Goal: Task Accomplishment & Management: Manage account settings

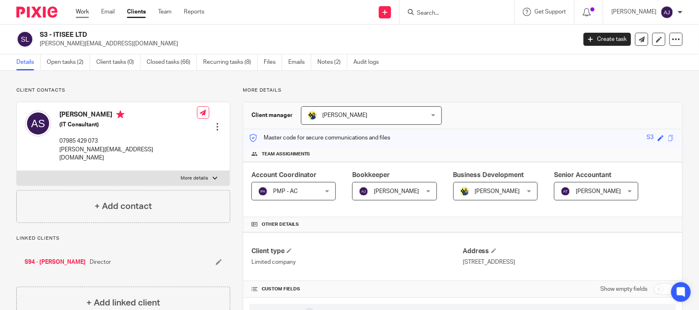
click at [82, 13] on link "Work" at bounding box center [82, 12] width 13 height 8
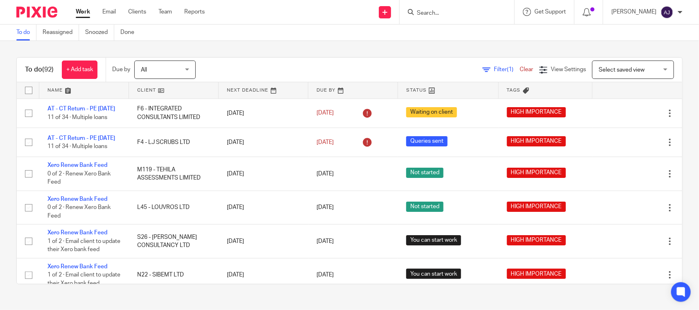
click at [261, 36] on div "To do Reassigned Snoozed Done" at bounding box center [349, 33] width 699 height 16
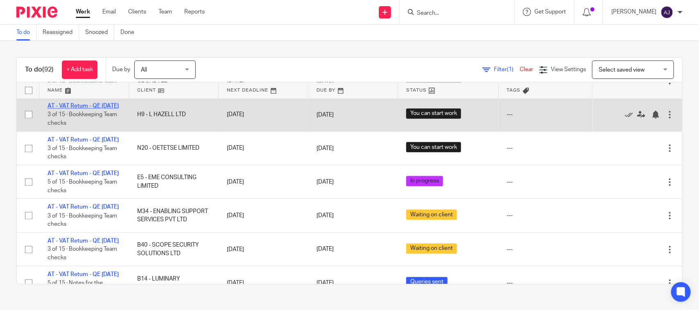
click at [91, 109] on link "AT - VAT Return - QE [DATE]" at bounding box center [83, 106] width 71 height 6
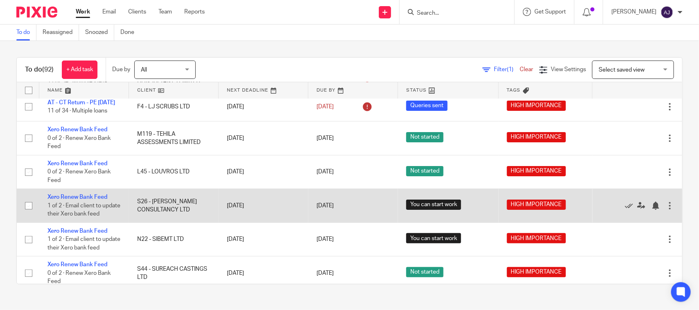
scroll to position [0, 0]
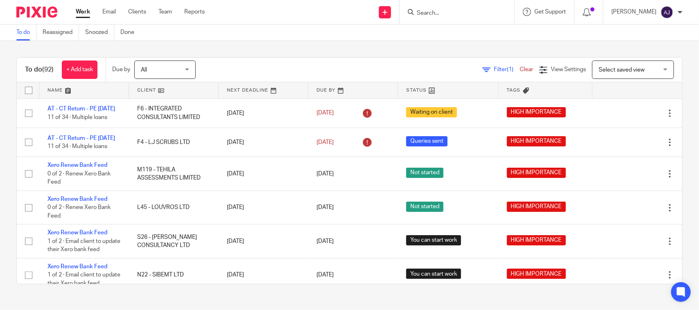
click at [25, 31] on link "To do" at bounding box center [26, 33] width 20 height 16
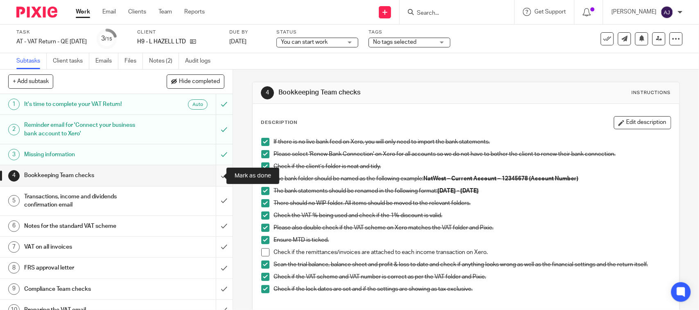
click at [210, 177] on input "submit" at bounding box center [116, 175] width 233 height 20
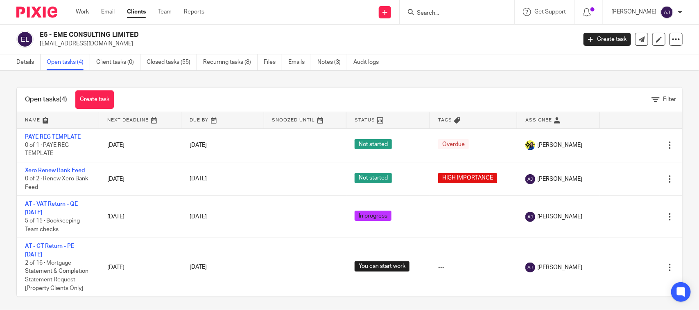
scroll to position [2, 0]
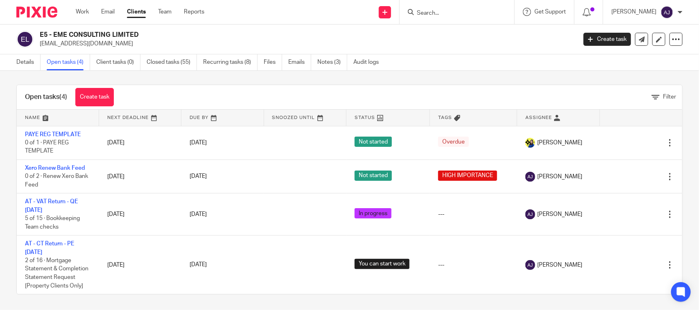
click at [427, 11] on input "Search" at bounding box center [453, 13] width 74 height 7
click at [449, 11] on input "Search" at bounding box center [453, 13] width 74 height 7
paste input "L HAZELL LTD"
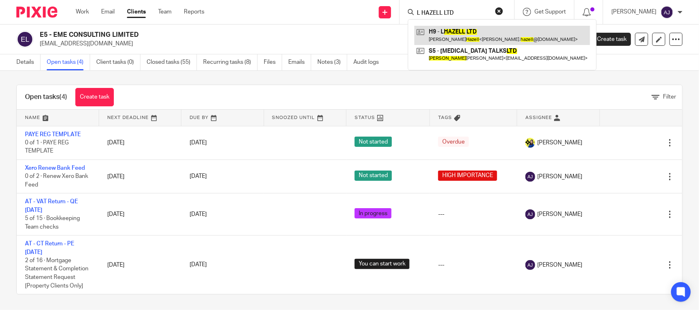
type input "L HAZELL LTD"
click at [458, 35] on link at bounding box center [503, 35] width 176 height 19
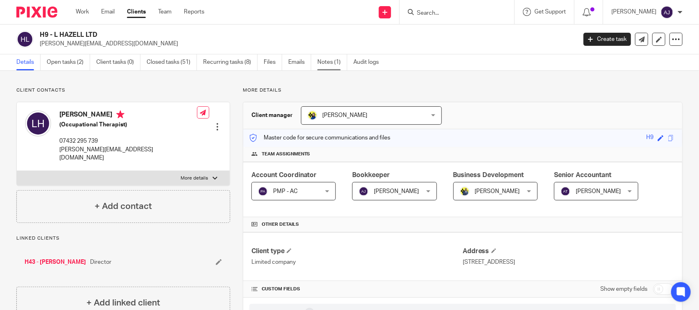
click at [324, 67] on link "Notes (1)" at bounding box center [332, 62] width 30 height 16
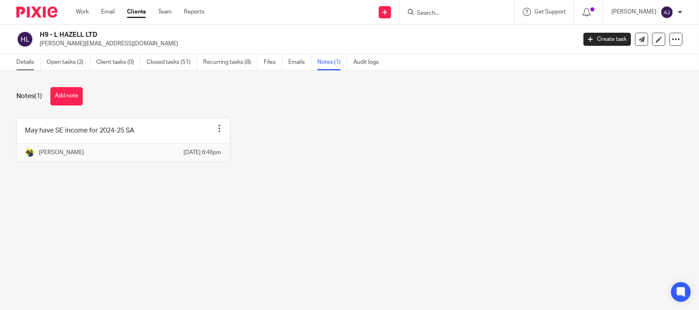
click at [35, 58] on link "Details" at bounding box center [28, 62] width 24 height 16
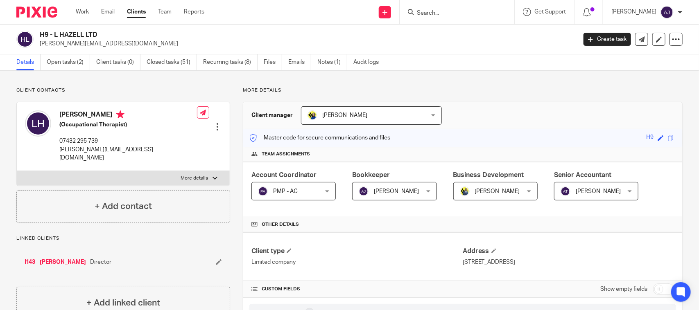
click at [483, 10] on input "Search" at bounding box center [453, 13] width 74 height 7
paste input "ENABLING SUPPORT SERVICES PVT LTD"
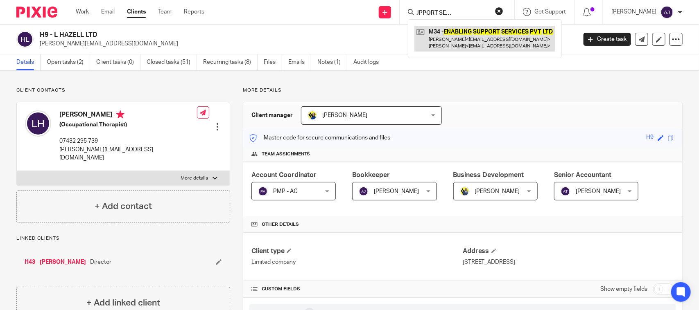
type input "ENABLING SUPPORT SERVICES PVT LTD"
click at [472, 39] on link at bounding box center [485, 38] width 141 height 25
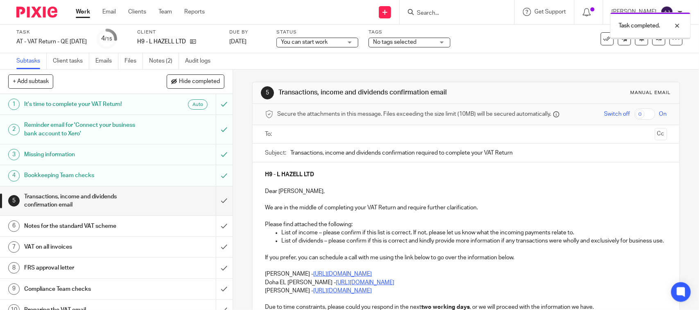
click at [139, 181] on h1 "Bookkeeping Team checks" at bounding box center [85, 176] width 122 height 12
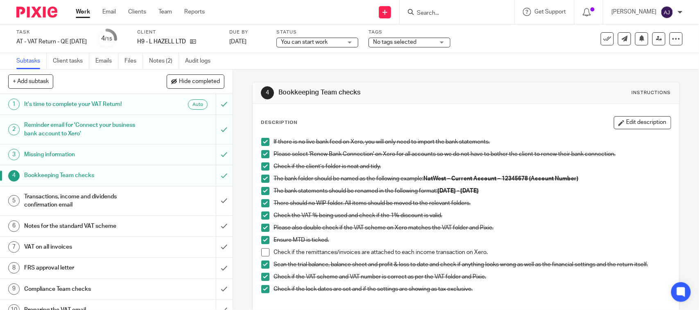
click at [264, 252] on span at bounding box center [265, 253] width 8 height 8
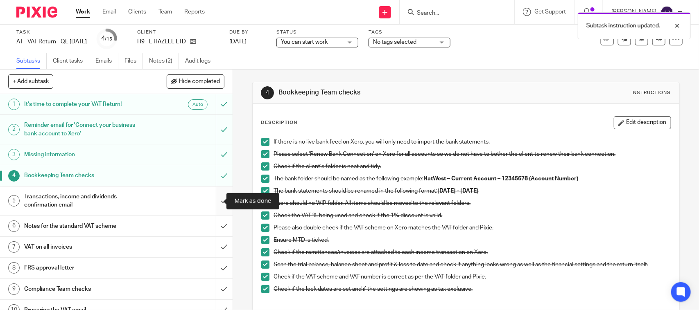
click at [209, 198] on input "submit" at bounding box center [116, 201] width 233 height 29
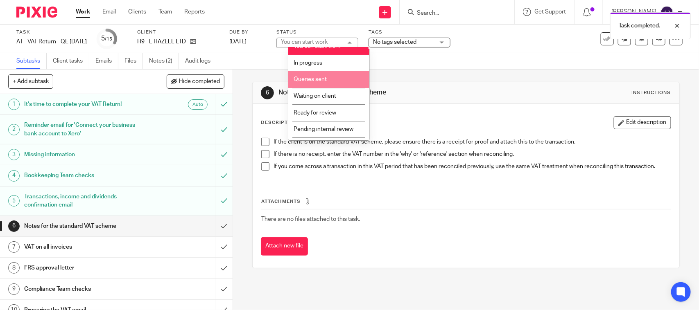
scroll to position [39, 0]
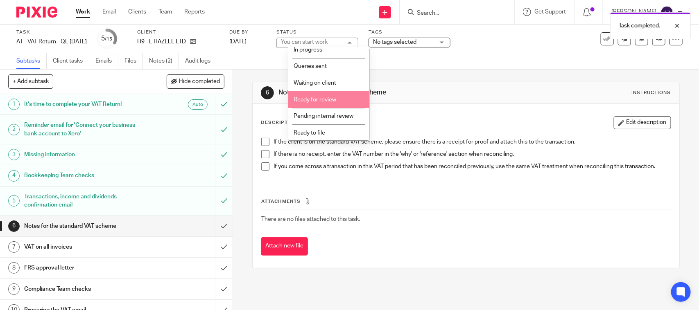
click at [324, 99] on span "Ready for review" at bounding box center [315, 100] width 43 height 6
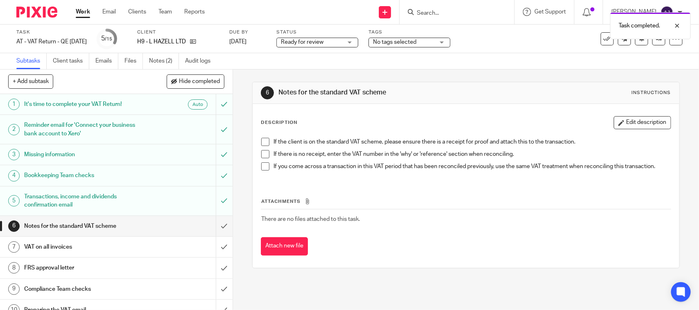
click at [266, 143] on span at bounding box center [265, 142] width 8 height 8
click at [261, 156] on span at bounding box center [265, 154] width 8 height 8
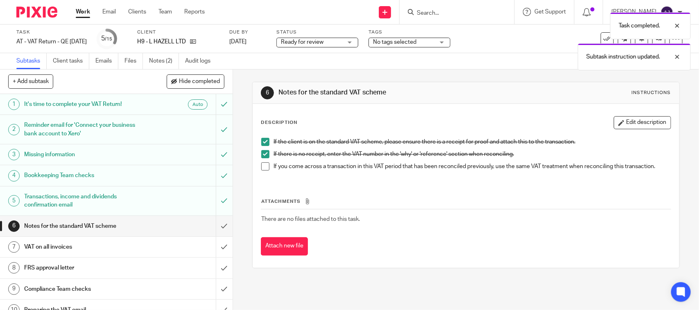
click at [266, 164] on span at bounding box center [265, 167] width 8 height 8
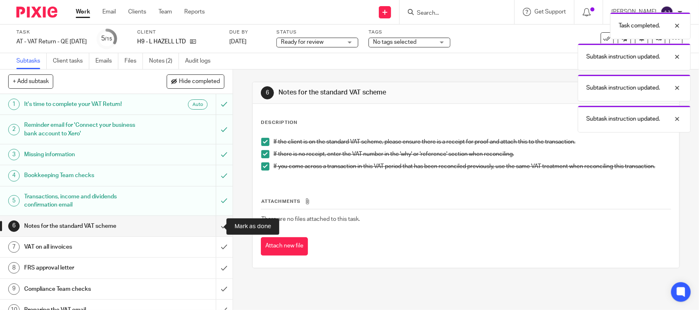
drag, startPoint x: 210, startPoint y: 230, endPoint x: 178, endPoint y: 165, distance: 72.4
click at [210, 229] on input "submit" at bounding box center [116, 226] width 233 height 20
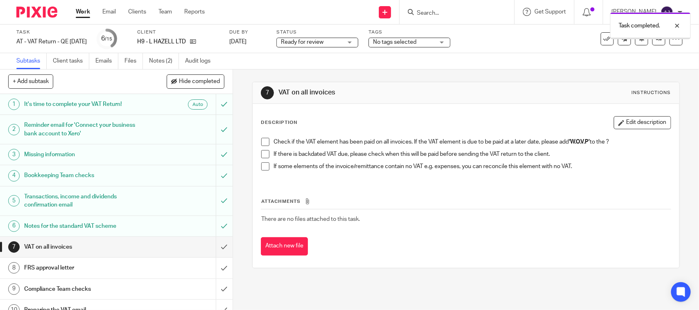
scroll to position [102, 0]
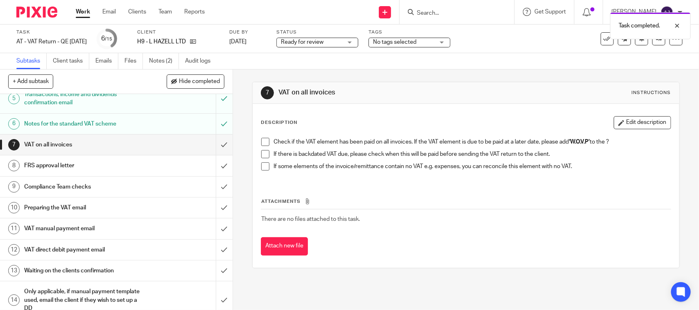
click at [266, 144] on span at bounding box center [265, 142] width 8 height 8
click at [261, 156] on span at bounding box center [265, 154] width 8 height 8
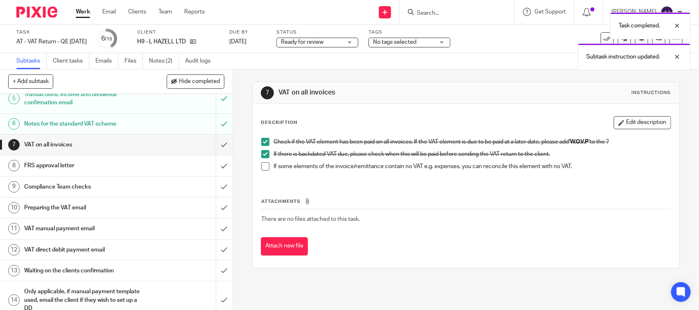
click at [261, 170] on span at bounding box center [265, 167] width 8 height 8
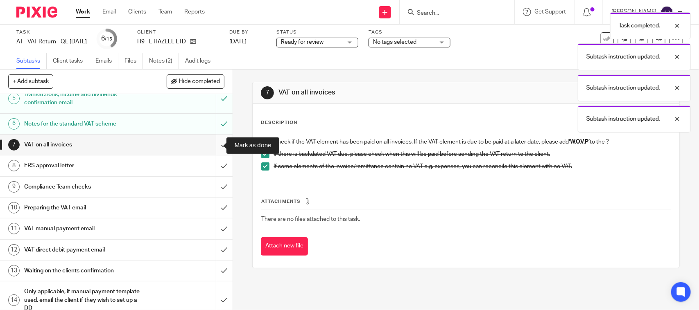
click at [211, 145] on input "submit" at bounding box center [116, 145] width 233 height 20
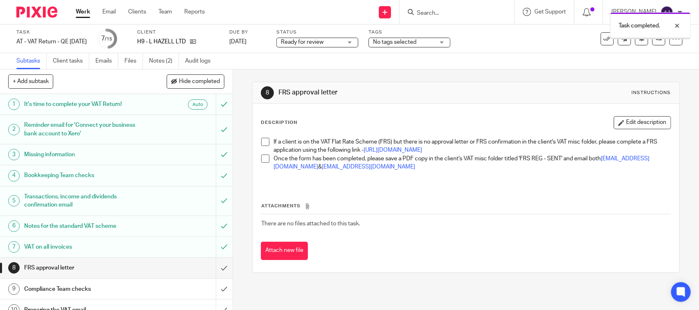
scroll to position [102, 0]
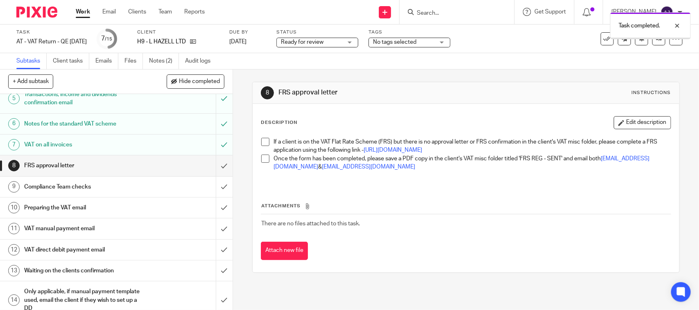
click at [263, 143] on span at bounding box center [265, 142] width 8 height 8
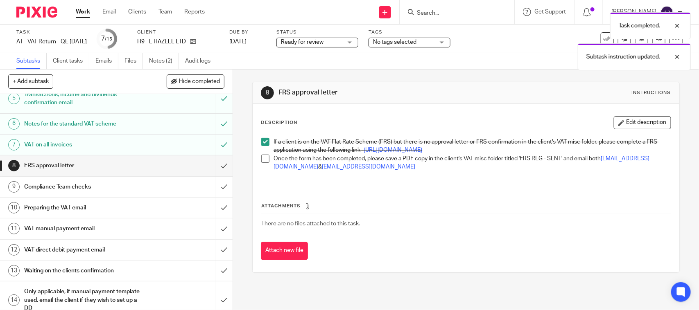
click at [261, 163] on span at bounding box center [265, 159] width 8 height 8
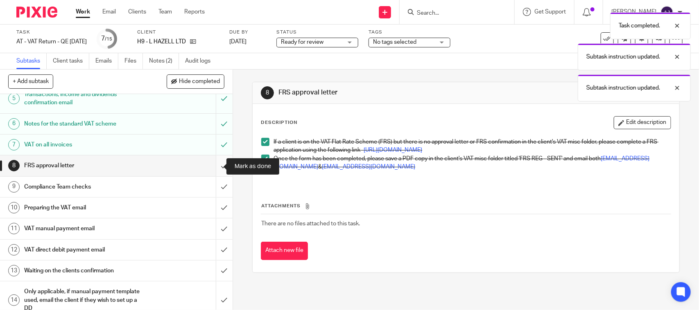
click at [211, 167] on input "submit" at bounding box center [116, 166] width 233 height 20
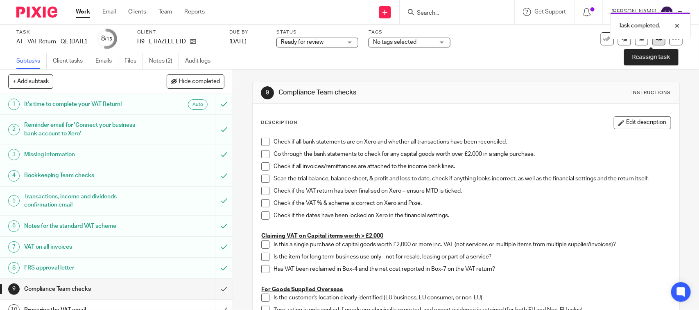
click at [654, 42] on link at bounding box center [659, 38] width 13 height 13
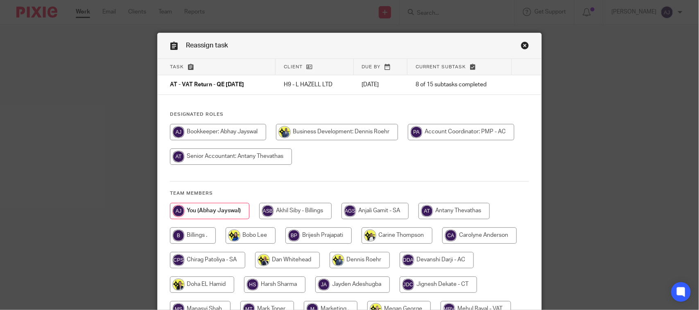
scroll to position [102, 0]
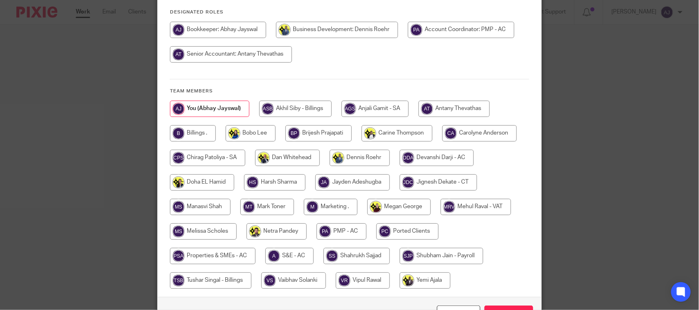
click at [492, 205] on input "radio" at bounding box center [476, 207] width 70 height 16
radio input "true"
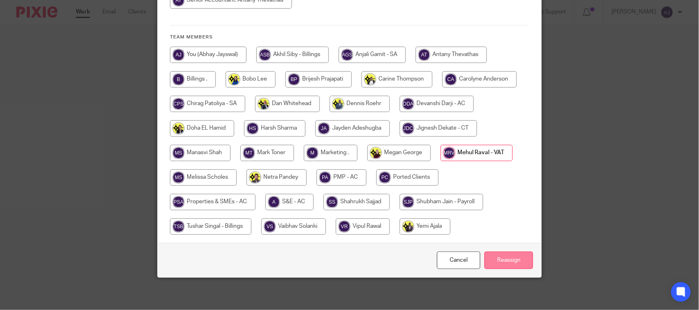
scroll to position [157, 0]
click at [514, 255] on input "Reassign" at bounding box center [509, 260] width 49 height 18
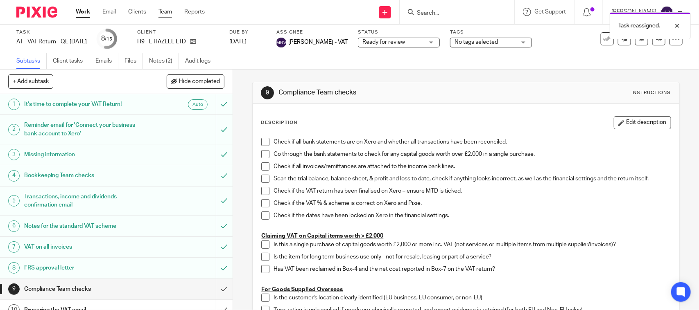
click at [170, 11] on link "Team" at bounding box center [166, 12] width 14 height 8
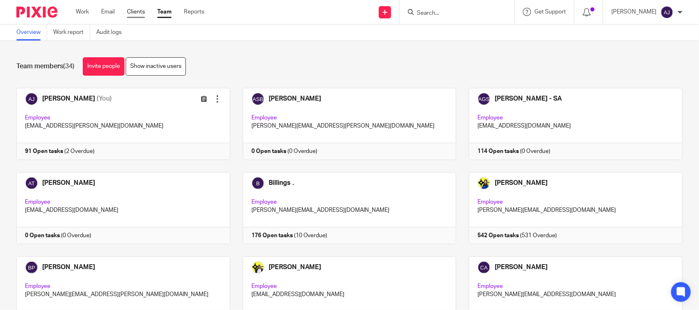
click at [134, 11] on link "Clients" at bounding box center [136, 12] width 18 height 8
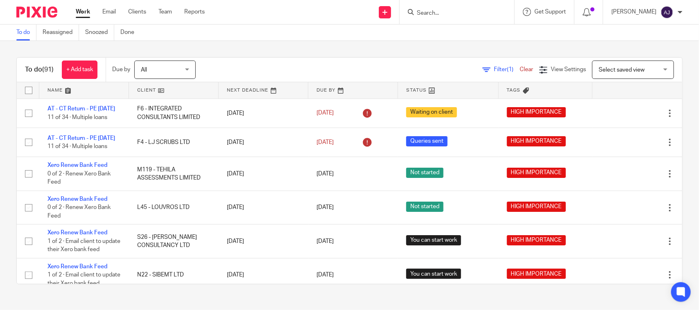
click at [363, 52] on div "To do (91) + Add task Due by All All [DATE] [DATE] This week Next week This mon…" at bounding box center [349, 171] width 699 height 260
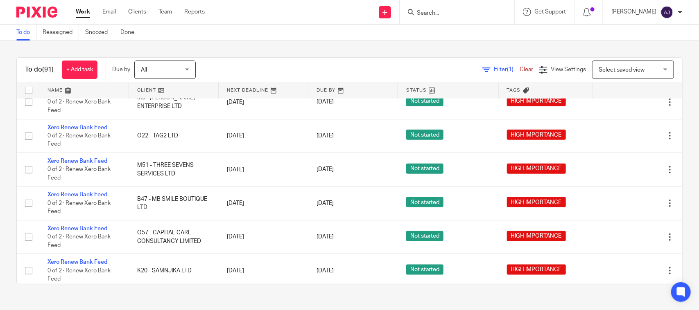
scroll to position [512, 0]
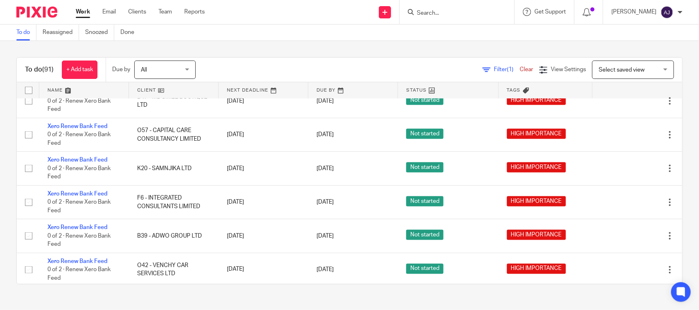
click at [285, 63] on div "Filter (1) Clear View Settings View Settings (1) Filters Clear Save Manage save…" at bounding box center [446, 70] width 472 height 18
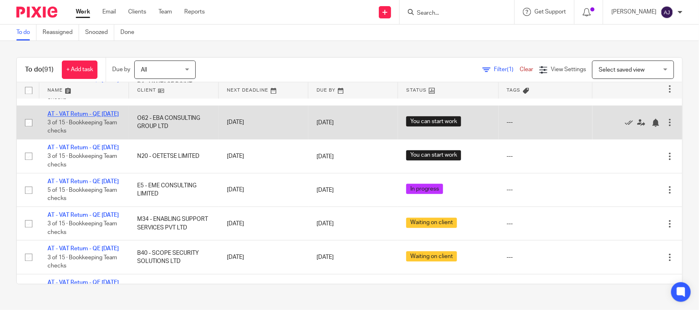
click at [94, 117] on link "AT - VAT Return - QE [DATE]" at bounding box center [83, 114] width 71 height 6
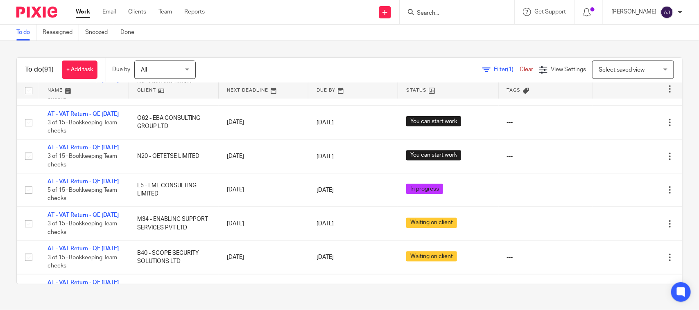
click at [24, 32] on link "To do" at bounding box center [26, 33] width 20 height 16
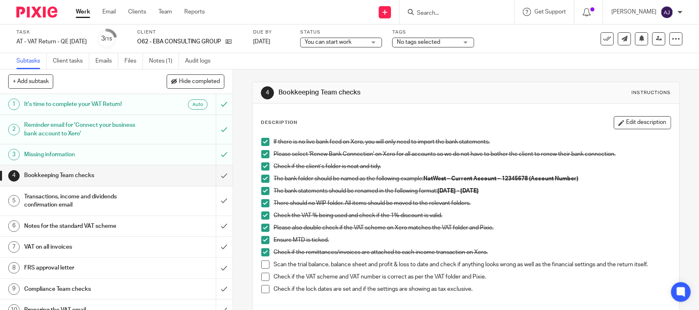
click at [364, 41] on span "You can start work" at bounding box center [335, 42] width 61 height 9
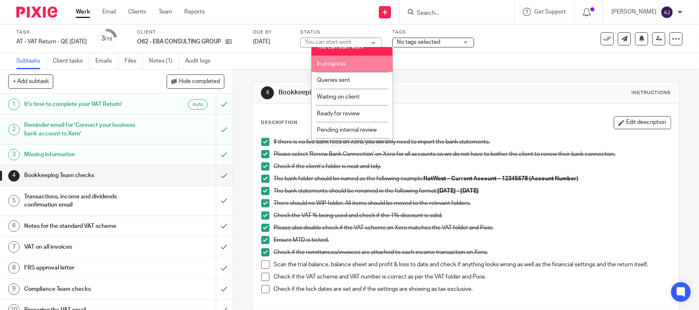
scroll to position [39, 0]
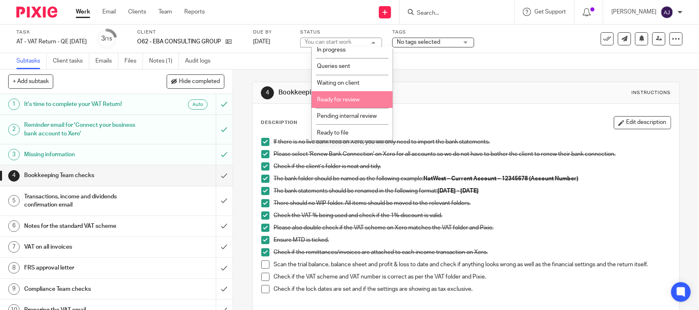
click at [354, 95] on li "Ready for review" at bounding box center [352, 99] width 81 height 17
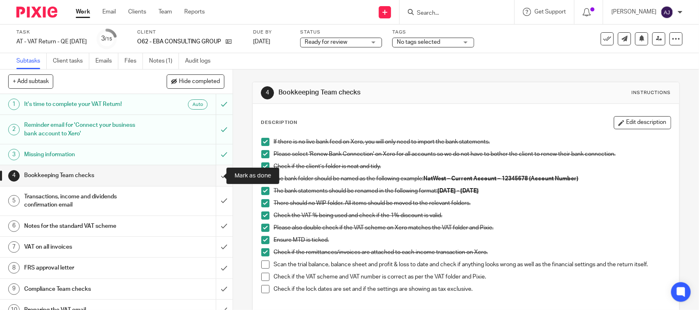
click at [208, 175] on input "submit" at bounding box center [116, 175] width 233 height 20
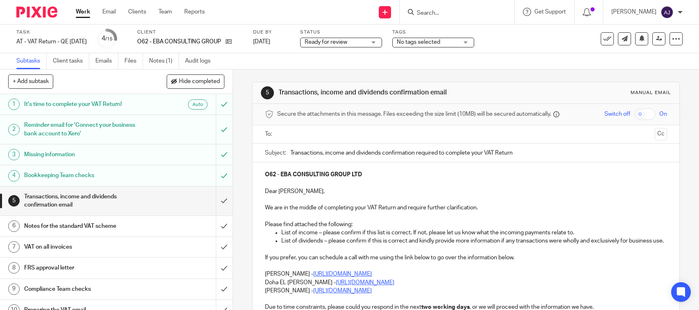
click at [121, 167] on link "4 Bookkeeping Team checks" at bounding box center [108, 175] width 216 height 20
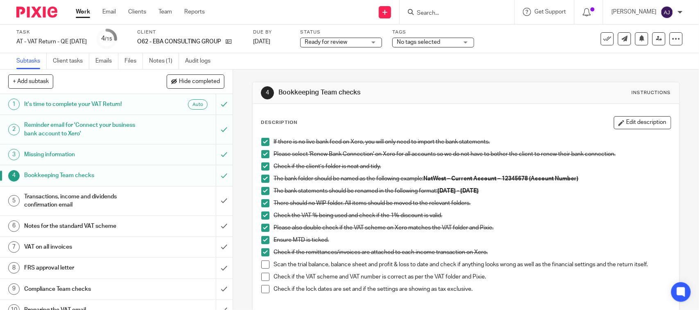
scroll to position [93, 0]
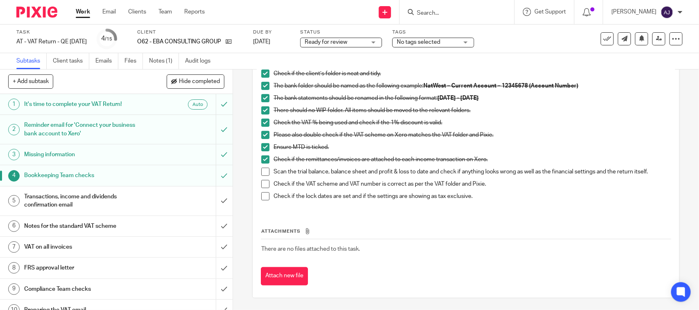
click at [266, 173] on span at bounding box center [265, 172] width 8 height 8
click at [262, 186] on span at bounding box center [265, 184] width 8 height 8
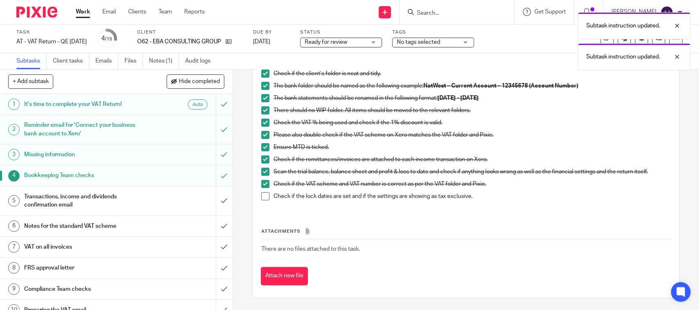
drag, startPoint x: 263, startPoint y: 195, endPoint x: 265, endPoint y: 199, distance: 5.0
click at [263, 196] on span at bounding box center [265, 197] width 8 height 8
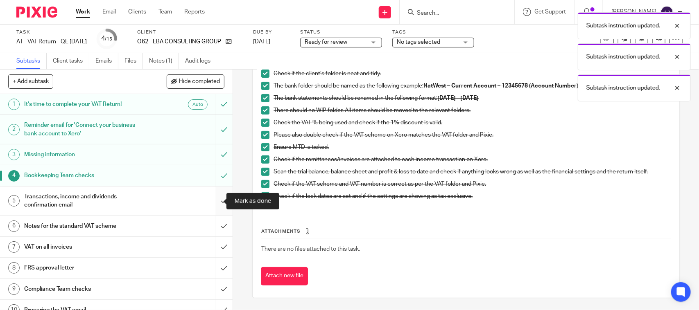
click at [216, 199] on input "submit" at bounding box center [116, 201] width 233 height 29
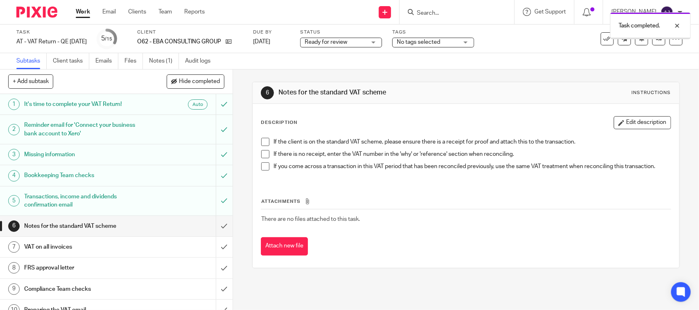
scroll to position [102, 0]
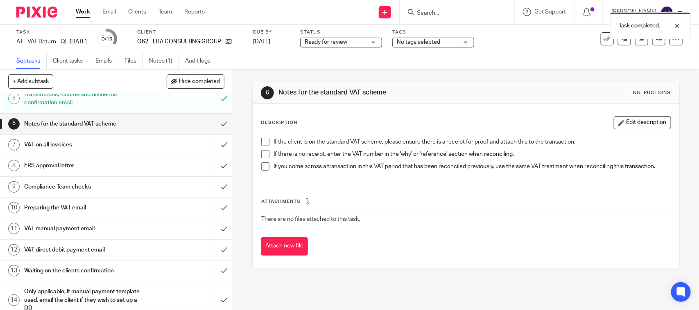
click at [266, 144] on span at bounding box center [265, 142] width 8 height 8
click at [263, 155] on span at bounding box center [265, 154] width 8 height 8
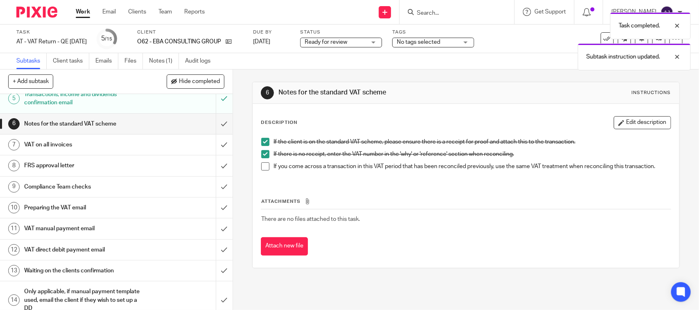
click at [261, 169] on span at bounding box center [265, 167] width 8 height 8
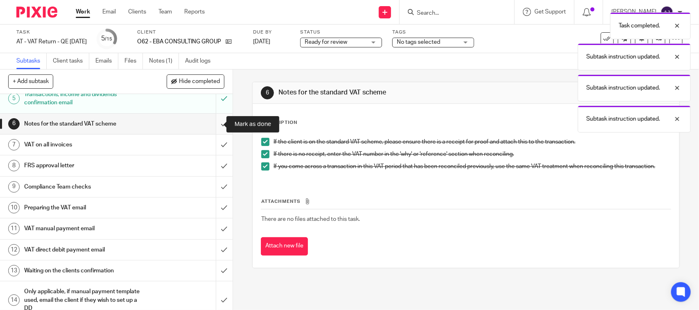
click at [213, 126] on input "submit" at bounding box center [116, 124] width 233 height 20
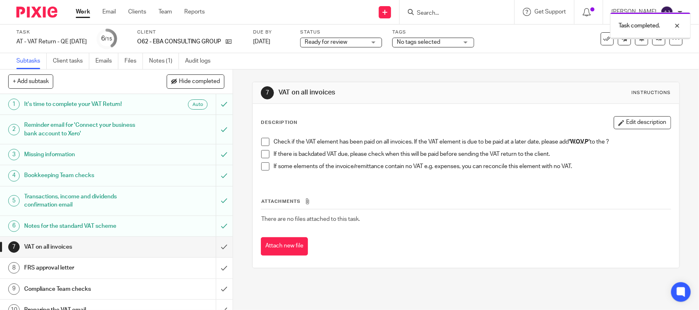
scroll to position [102, 0]
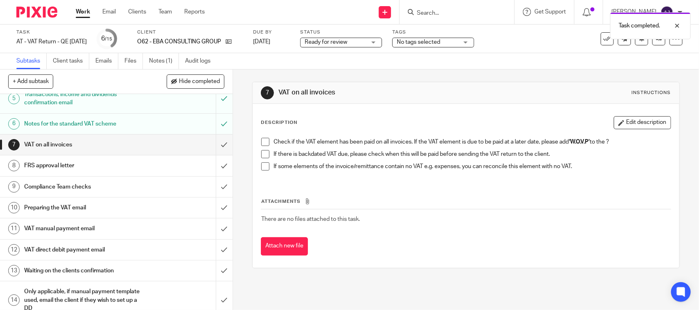
click at [263, 141] on span at bounding box center [265, 142] width 8 height 8
click at [261, 159] on li "If there is backdated VAT due, please check when this will be paid before sendi…" at bounding box center [465, 156] width 409 height 12
click at [261, 169] on span at bounding box center [265, 167] width 8 height 8
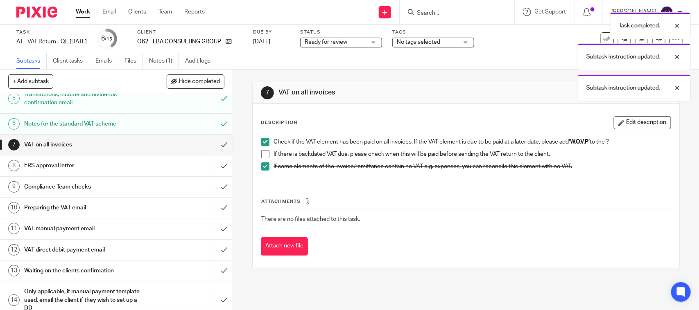
click at [265, 156] on span at bounding box center [265, 154] width 8 height 8
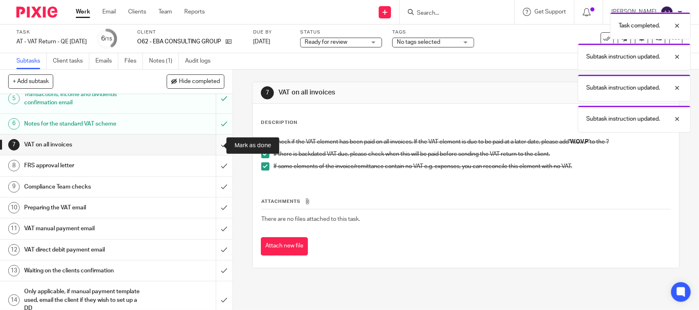
click at [217, 144] on input "submit" at bounding box center [116, 145] width 233 height 20
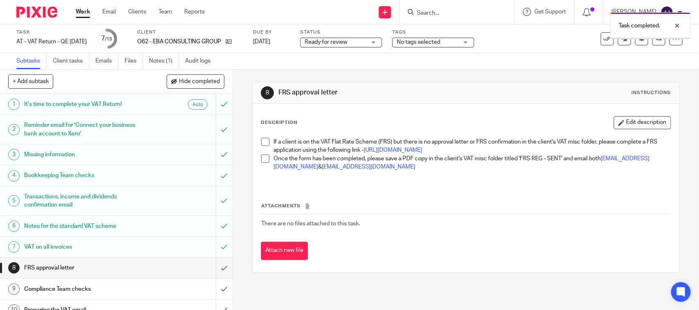
drag, startPoint x: 0, startPoint y: 0, endPoint x: 264, endPoint y: 156, distance: 307.1
click at [266, 145] on span at bounding box center [265, 142] width 8 height 8
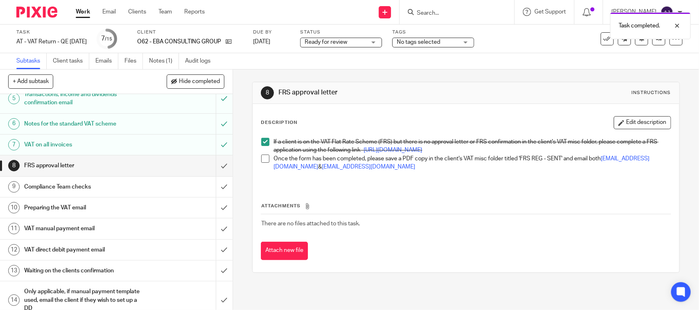
click at [263, 163] on span at bounding box center [265, 159] width 8 height 8
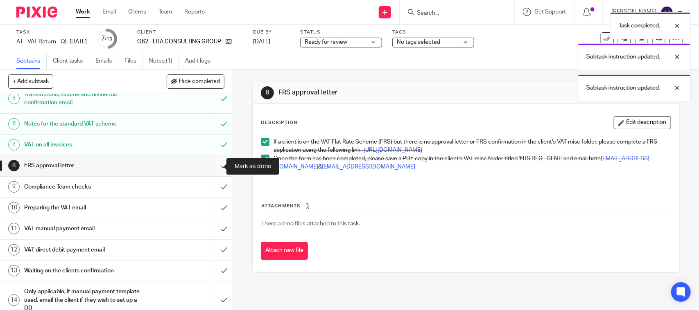
click at [216, 167] on input "submit" at bounding box center [116, 166] width 233 height 20
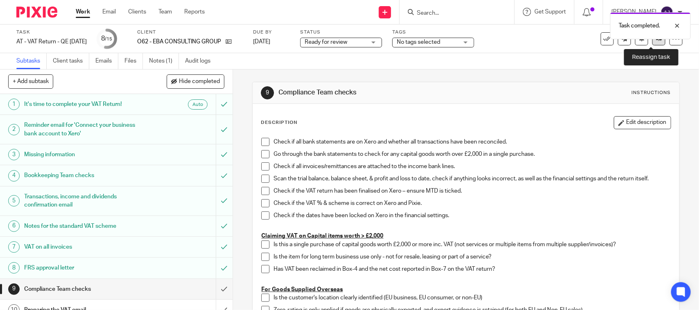
click at [653, 42] on link at bounding box center [659, 38] width 13 height 13
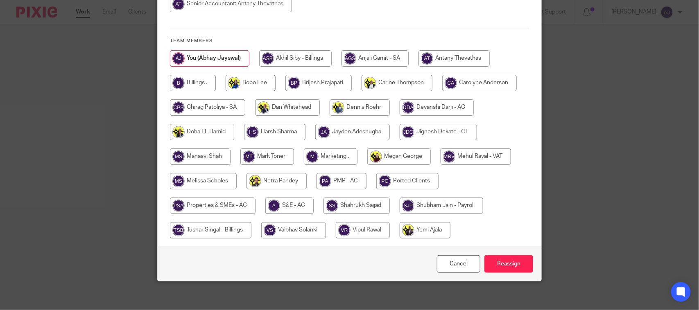
scroll to position [154, 0]
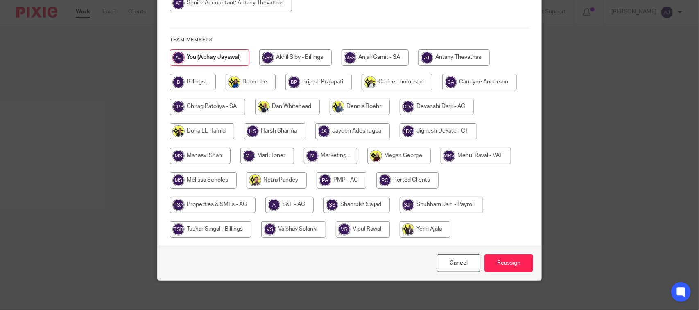
click at [480, 162] on input "radio" at bounding box center [476, 156] width 70 height 16
radio input "true"
click at [511, 272] on input "Reassign" at bounding box center [509, 264] width 49 height 18
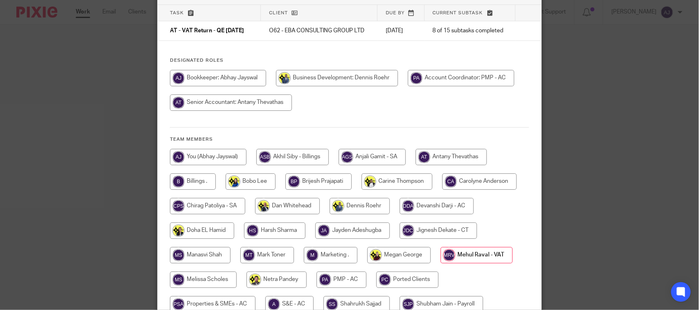
scroll to position [0, 0]
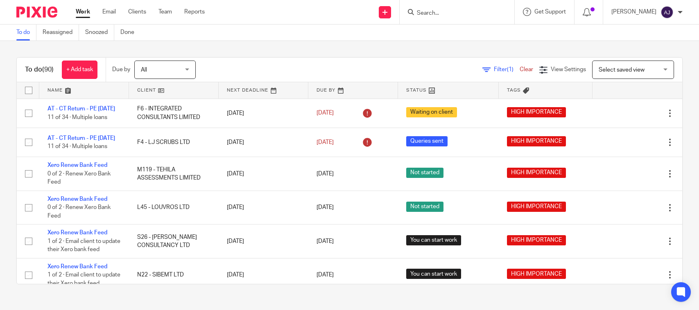
click at [347, 53] on div "To do (90) + Add task Due by All All Today Tomorrow This week Next week This mo…" at bounding box center [349, 171] width 699 height 260
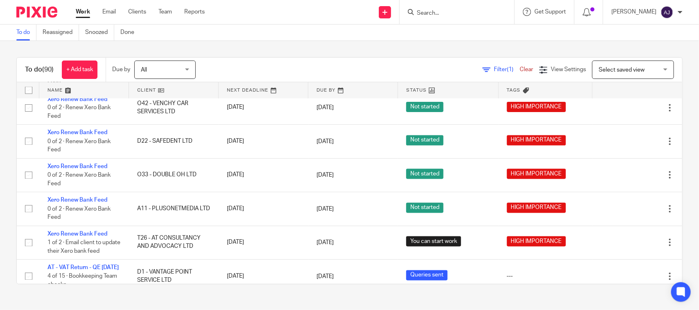
scroll to position [551, 0]
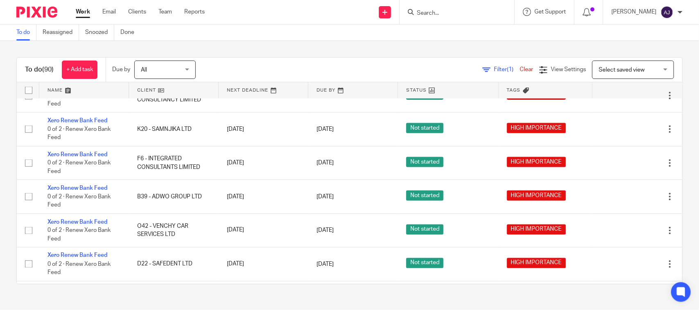
click at [256, 63] on div "Filter (1) Clear View Settings View Settings (1) Filters Clear Save Manage save…" at bounding box center [446, 70] width 472 height 18
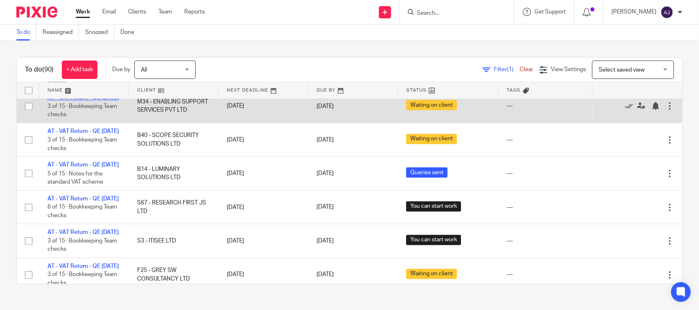
click at [95, 101] on link "AT - VAT Return - QE 30-09-2025" at bounding box center [83, 98] width 71 height 6
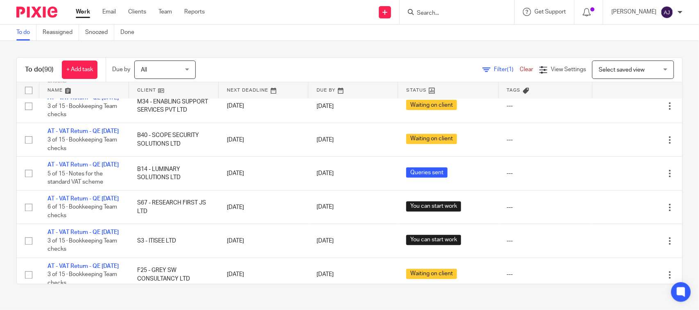
click at [278, 41] on div "To do (90) + Add task Due by All All Today Tomorrow This week Next week This mo…" at bounding box center [349, 171] width 699 height 260
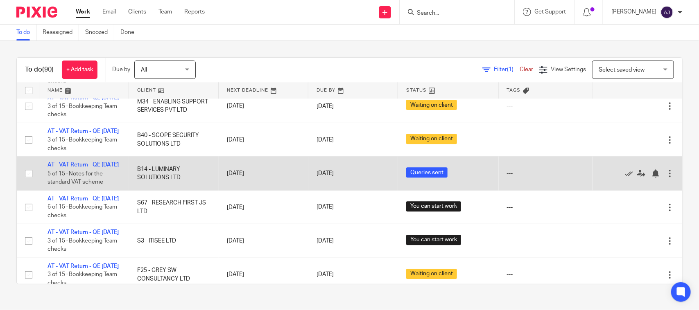
scroll to position [1049, 0]
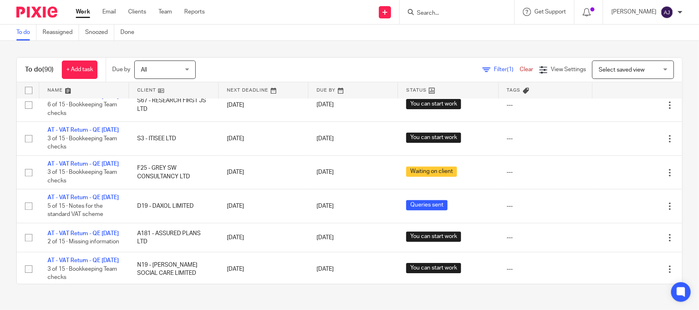
drag, startPoint x: 80, startPoint y: 154, endPoint x: 172, endPoint y: 73, distance: 122.5
click at [80, 66] on link "AT - VAT Return - QE [DATE]" at bounding box center [83, 63] width 71 height 6
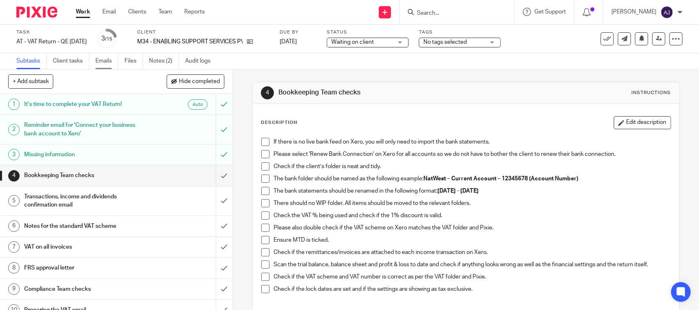
click at [109, 61] on link "Emails" at bounding box center [106, 61] width 23 height 16
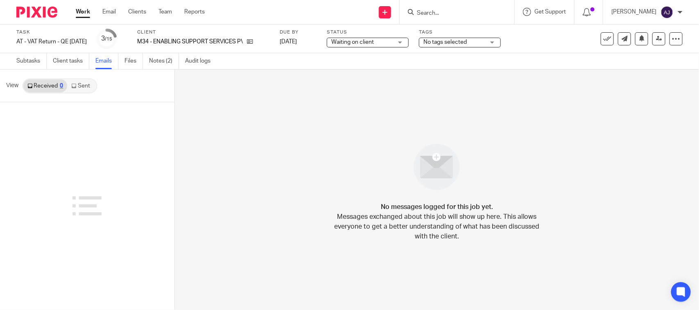
click at [77, 87] on link "Sent" at bounding box center [81, 85] width 29 height 13
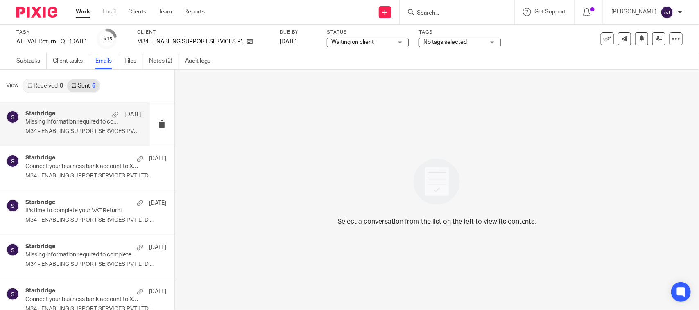
click at [75, 108] on div "Starbridge 1 Oct Missing information required to complete your VAT Return - ENA…" at bounding box center [75, 124] width 150 height 44
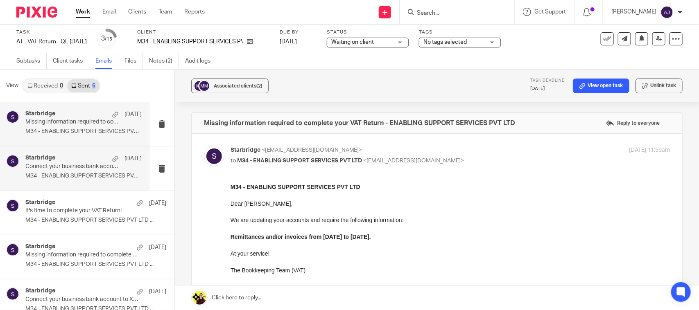
scroll to position [51, 0]
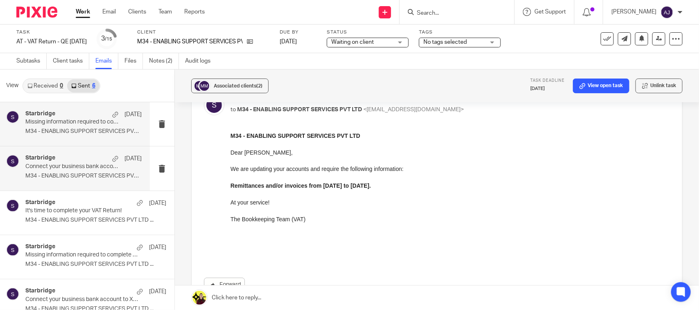
click at [79, 156] on div "Starbridge 1 Oct" at bounding box center [83, 159] width 116 height 8
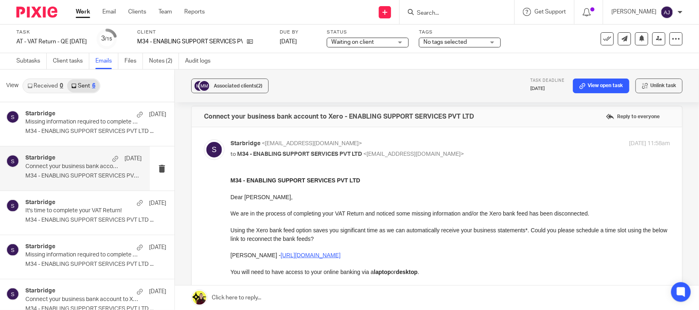
scroll to position [0, 0]
click at [93, 156] on div "Starbridge 1 Oct" at bounding box center [83, 159] width 116 height 8
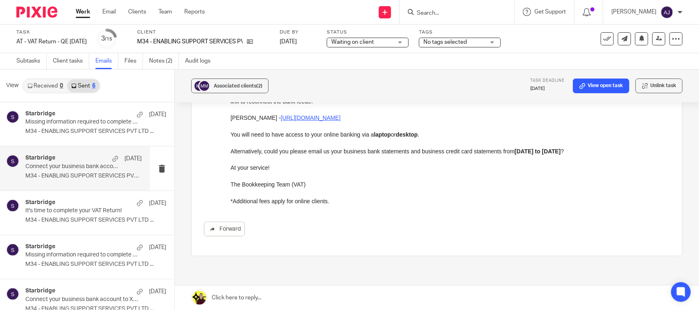
scroll to position [145, 0]
click at [23, 62] on link "Subtasks" at bounding box center [31, 61] width 30 height 16
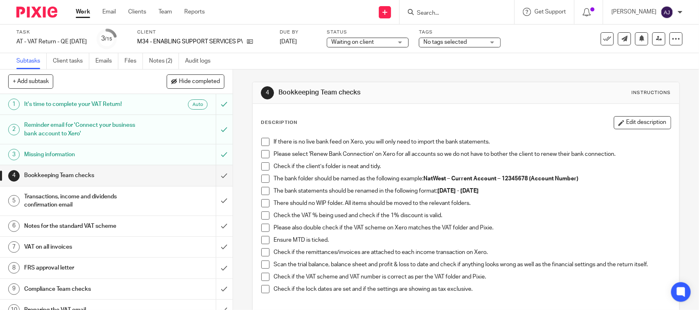
click at [171, 152] on div "Missing information" at bounding box center [116, 155] width 184 height 12
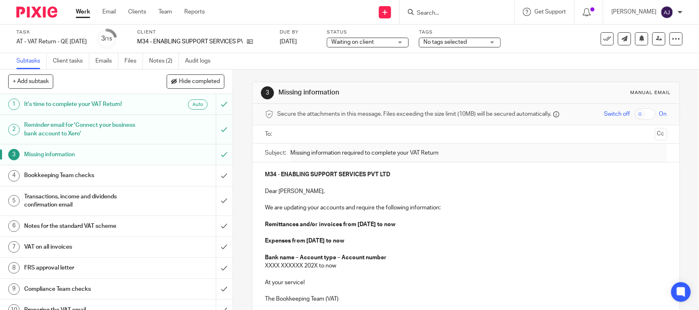
click at [163, 129] on div "Reminder email for 'Connect your business bank account to Xero'" at bounding box center [116, 129] width 184 height 21
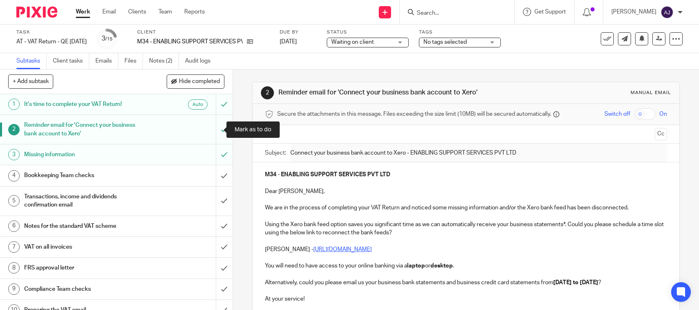
click at [211, 129] on input "submit" at bounding box center [116, 129] width 233 height 29
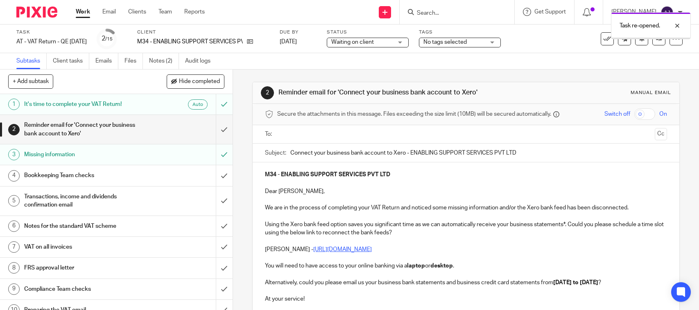
click at [306, 134] on input "text" at bounding box center [465, 134] width 371 height 9
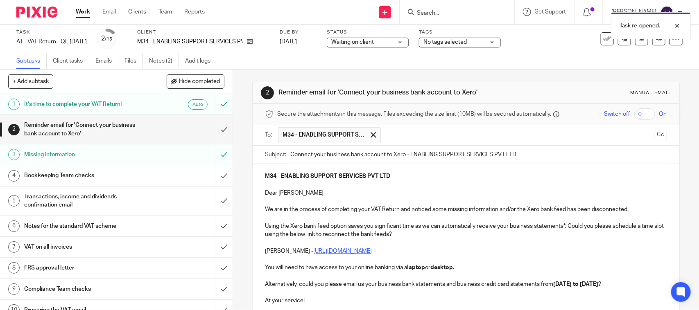
drag, startPoint x: 319, startPoint y: 152, endPoint x: 410, endPoint y: 156, distance: 90.2
click at [655, 135] on button "Cc" at bounding box center [661, 135] width 12 height 12
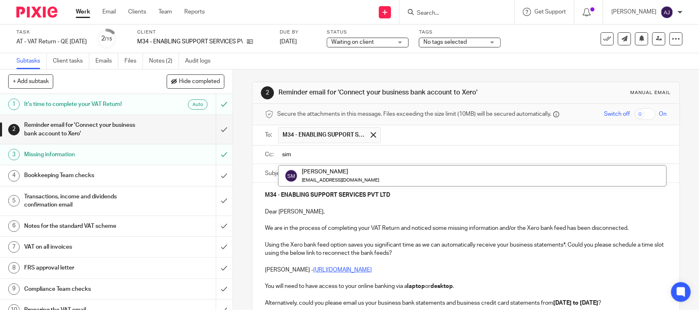
type input "sim"
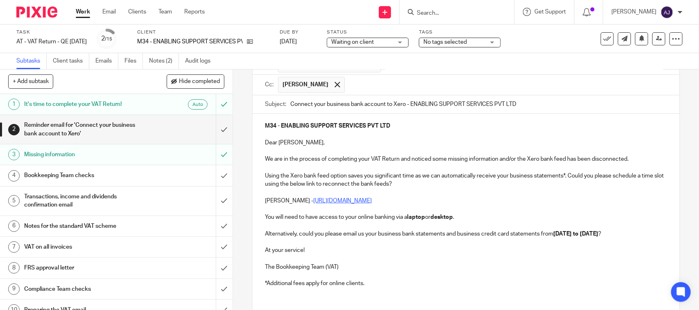
scroll to position [138, 0]
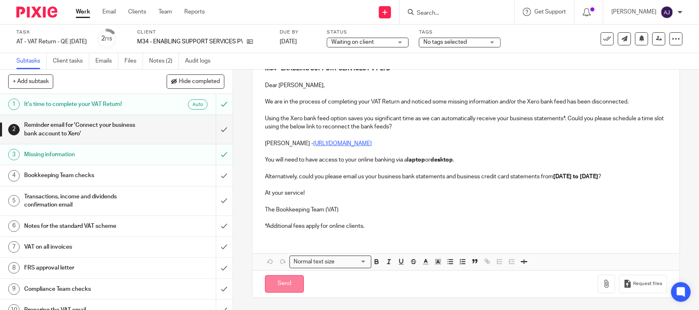
click at [279, 286] on input "Send" at bounding box center [284, 285] width 39 height 18
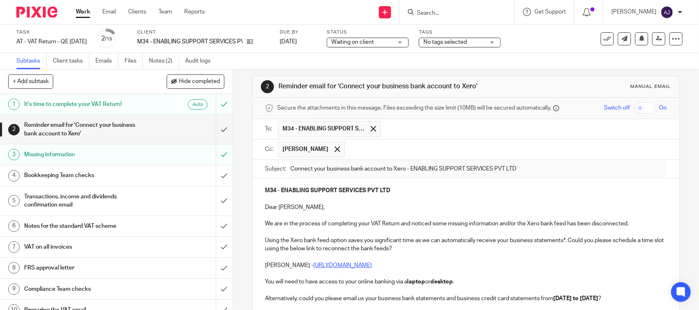
scroll to position [0, 0]
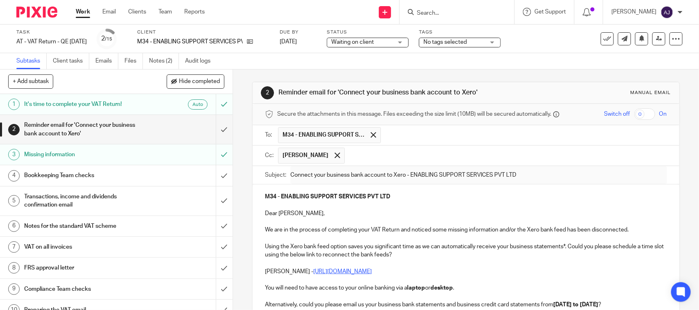
type input "Sent"
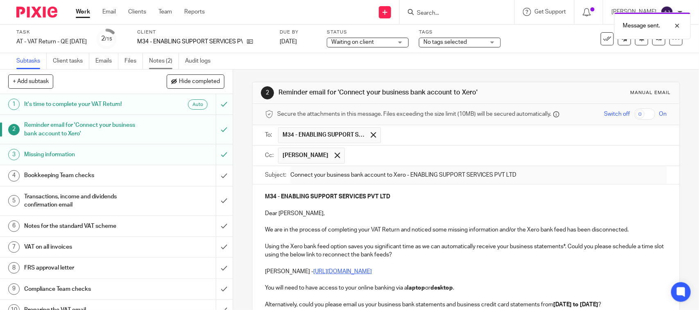
click at [162, 57] on link "Notes (2)" at bounding box center [164, 61] width 30 height 16
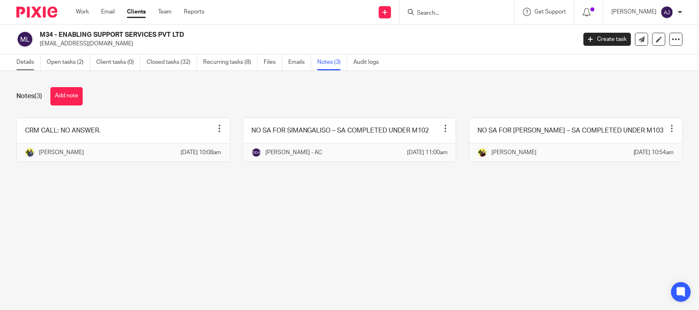
click at [27, 61] on link "Details" at bounding box center [28, 62] width 24 height 16
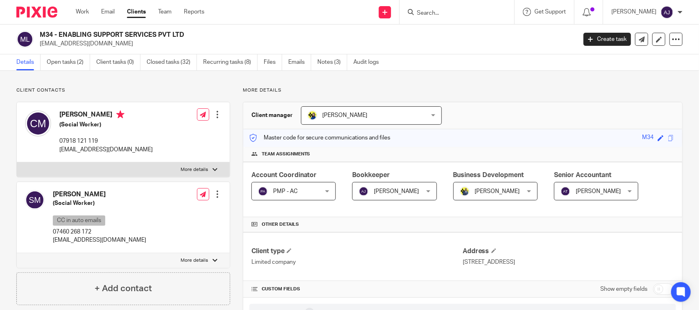
click at [436, 13] on input "Search" at bounding box center [453, 13] width 74 height 7
paste input "LUMINARY SOLUTIONS LTD"
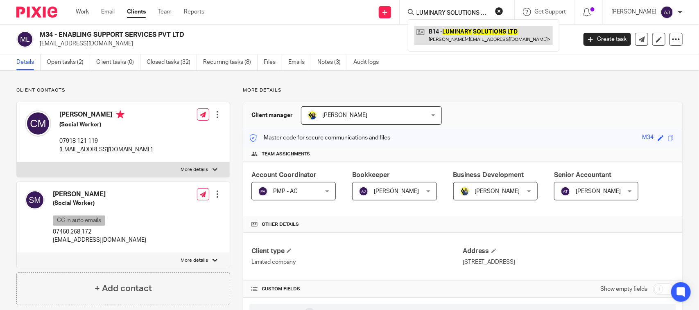
type input "LUMINARY SOLUTIONS LTD"
click at [455, 29] on link at bounding box center [484, 35] width 138 height 19
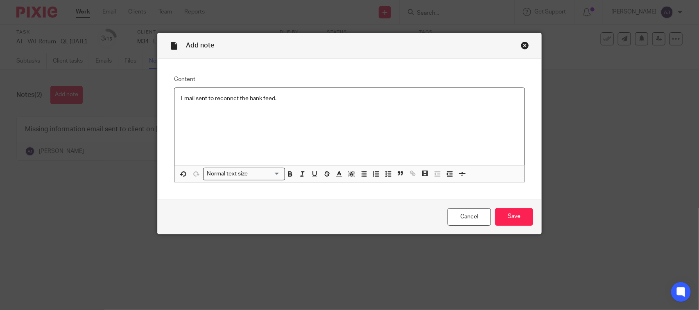
click at [226, 97] on p "Email sent to reconnct the bank feed." at bounding box center [349, 99] width 337 height 8
click at [226, 95] on p "Email sent to reconnct the bank feed." at bounding box center [349, 99] width 337 height 8
click at [510, 219] on input "Save" at bounding box center [514, 217] width 38 height 18
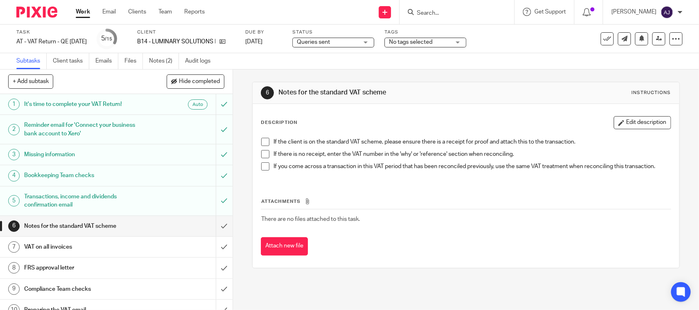
click at [358, 39] on span "Queries sent" at bounding box center [327, 42] width 61 height 9
click at [108, 60] on link "Emails" at bounding box center [106, 61] width 23 height 16
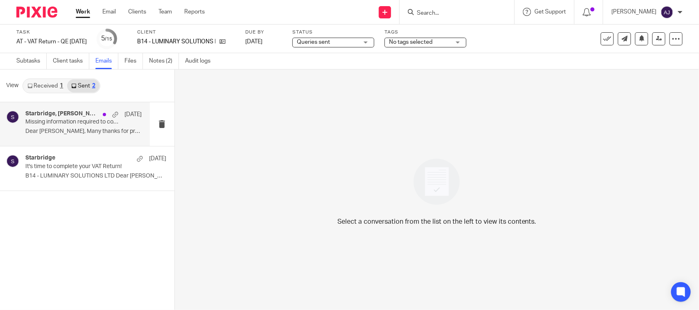
click at [62, 123] on p "Missing information required to complete your VAT Return - LUMINARY SOLUTIONS L…" at bounding box center [71, 122] width 93 height 7
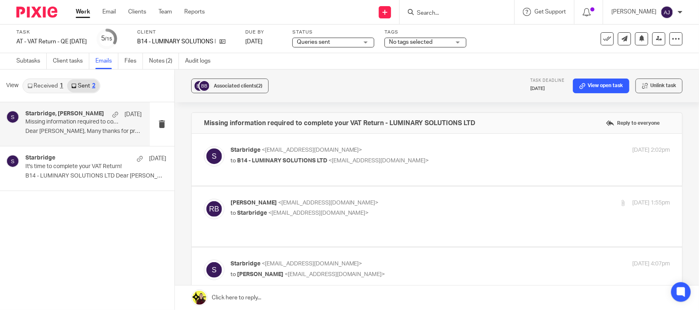
click at [454, 203] on p "Rena Buckingham <renabuckingham@hotmail.com>" at bounding box center [377, 203] width 293 height 9
checkbox input "true"
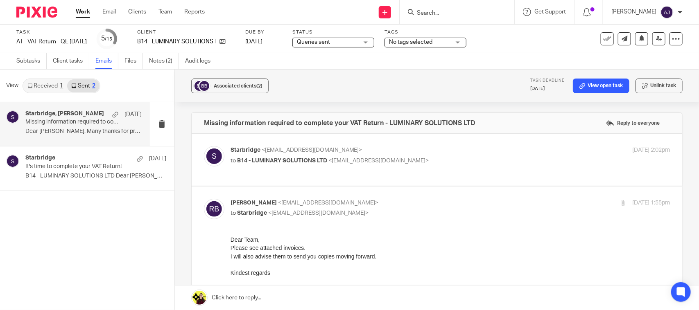
click at [483, 150] on p "Starbridge <info@starbridge.uk>" at bounding box center [377, 150] width 293 height 9
checkbox input "true"
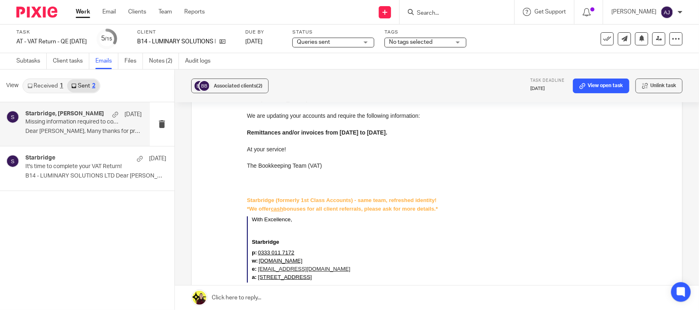
scroll to position [1280, 0]
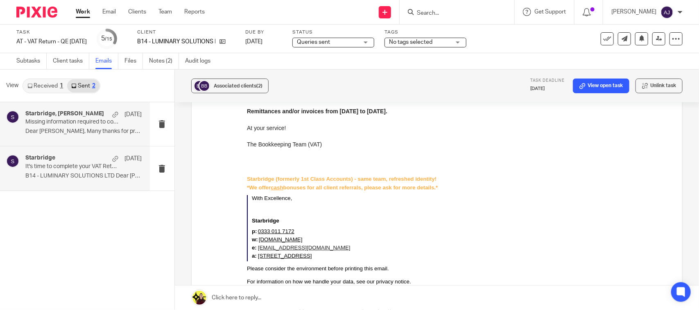
click at [87, 161] on div "Starbridge 1 Oct" at bounding box center [83, 159] width 116 height 8
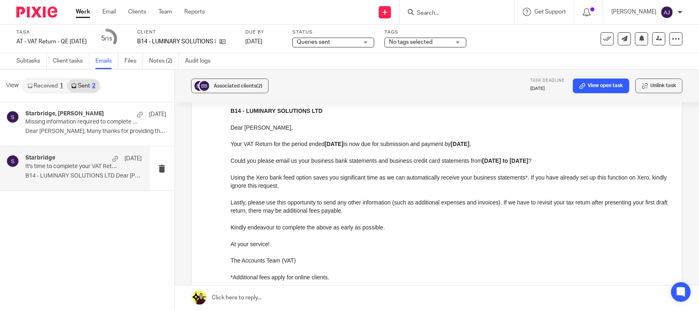
scroll to position [205, 0]
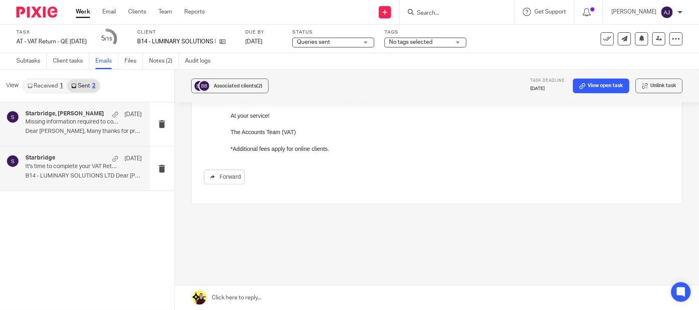
click at [91, 117] on h4 "Starbridge, Rena Buckingham" at bounding box center [64, 114] width 79 height 7
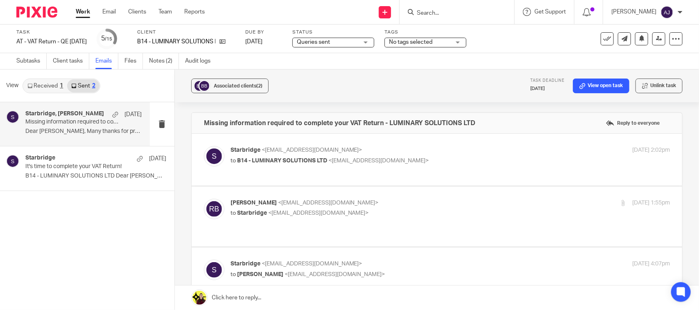
scroll to position [0, 0]
click at [505, 146] on p "Starbridge <info@starbridge.uk>" at bounding box center [377, 150] width 293 height 9
checkbox input "true"
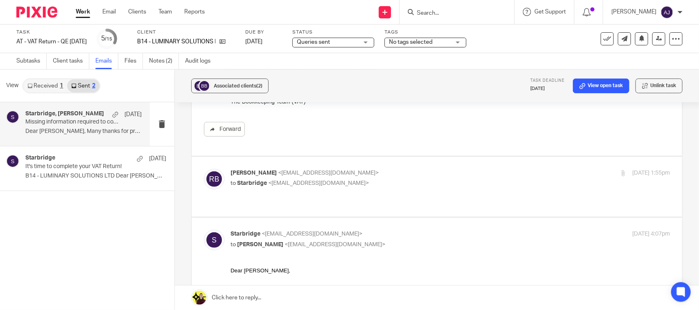
scroll to position [205, 0]
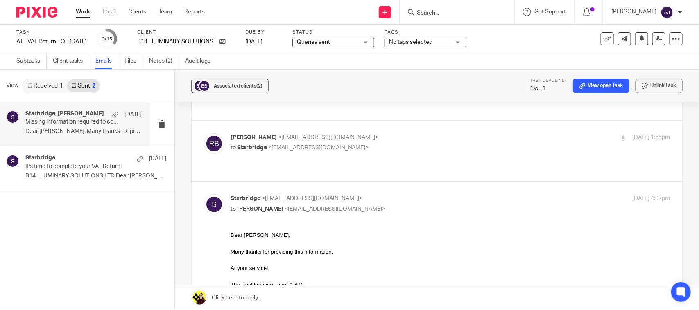
click at [474, 138] on p "Rena Buckingham <renabuckingham@hotmail.com>" at bounding box center [377, 138] width 293 height 9
checkbox input "true"
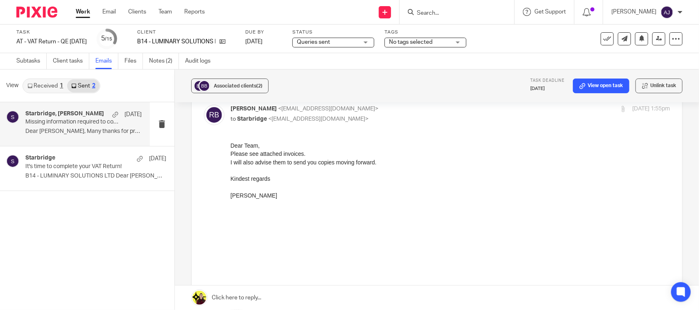
scroll to position [256, 0]
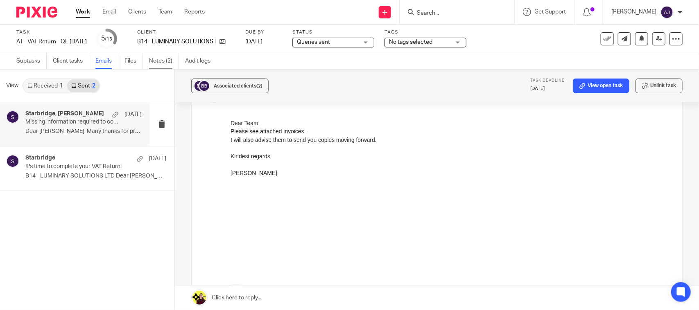
click at [158, 57] on link "Notes (2)" at bounding box center [164, 61] width 30 height 16
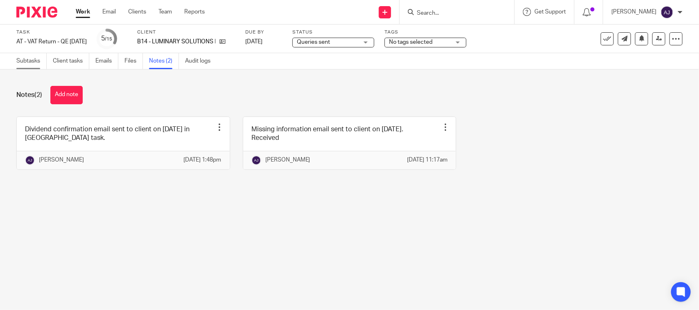
click at [28, 54] on link "Subtasks" at bounding box center [31, 61] width 30 height 16
click at [226, 42] on icon at bounding box center [223, 42] width 6 height 6
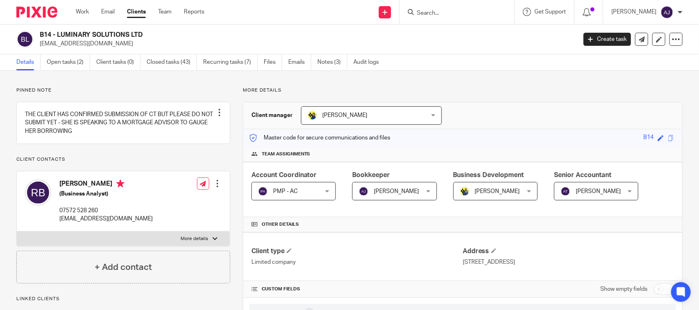
click at [71, 68] on link "Open tasks (2)" at bounding box center [68, 62] width 43 height 16
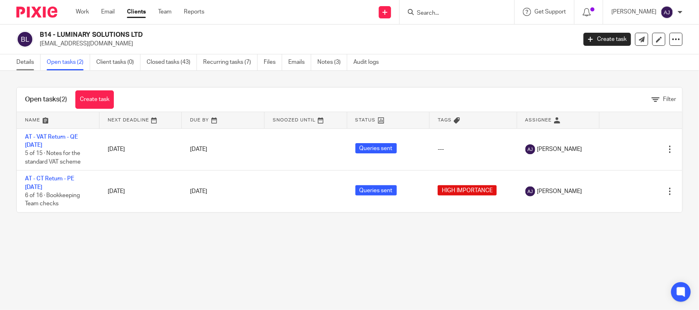
click at [27, 63] on link "Details" at bounding box center [28, 62] width 24 height 16
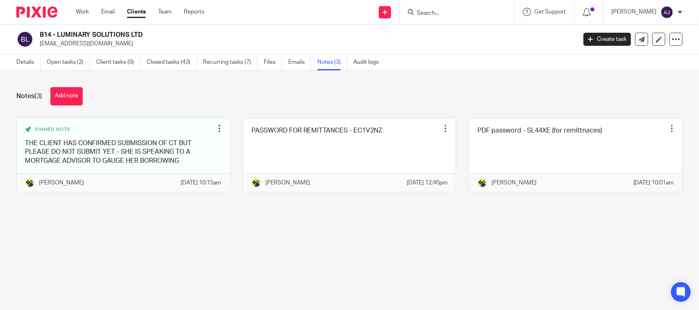
drag, startPoint x: 68, startPoint y: 63, endPoint x: 199, endPoint y: 110, distance: 139.7
click at [68, 62] on link "Open tasks (2)" at bounding box center [68, 62] width 43 height 16
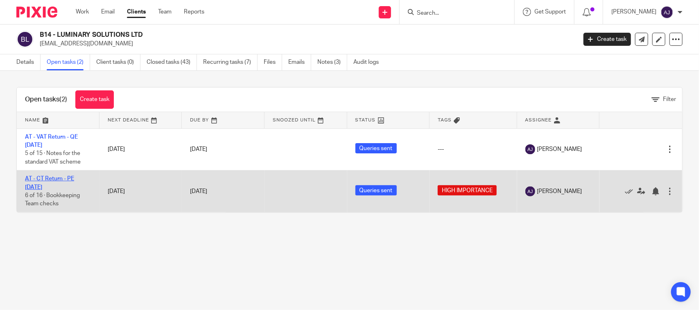
click at [74, 181] on link "AT - CT Return - PE [DATE]" at bounding box center [49, 183] width 49 height 14
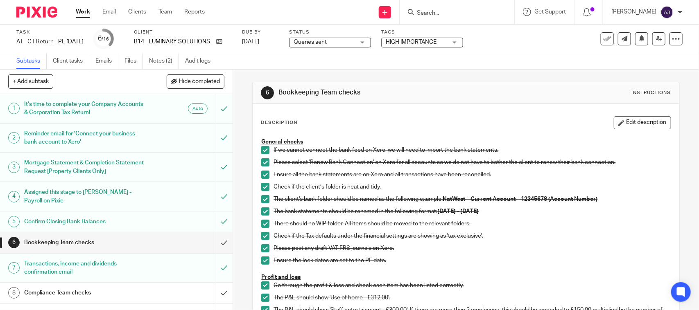
scroll to position [51, 0]
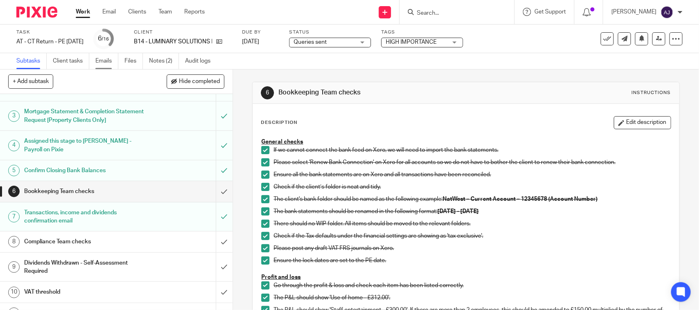
click at [100, 62] on link "Emails" at bounding box center [106, 61] width 23 height 16
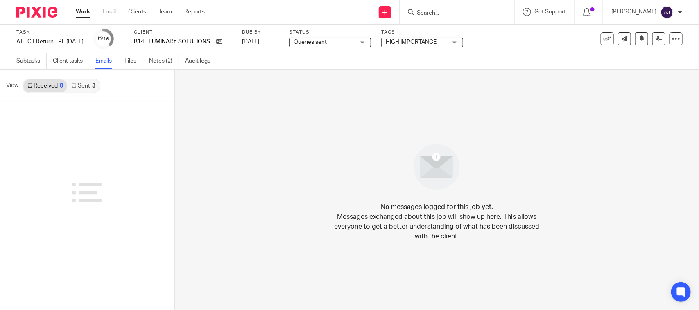
click at [84, 85] on link "Sent 3" at bounding box center [83, 85] width 32 height 13
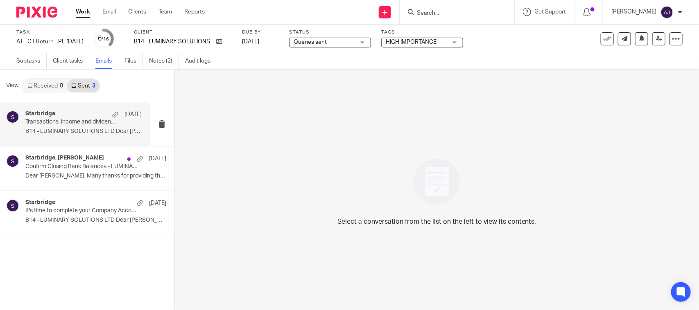
click at [73, 121] on p "Transactions, income and dividends confirmation required to complete your Compa…" at bounding box center [71, 122] width 93 height 7
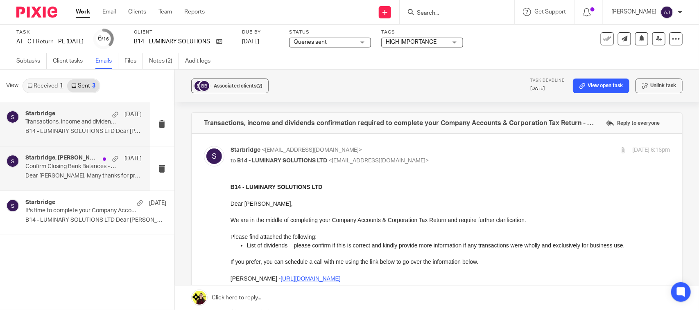
drag, startPoint x: 48, startPoint y: 83, endPoint x: 52, endPoint y: 109, distance: 26.2
click at [48, 83] on link "Received 1" at bounding box center [45, 85] width 44 height 13
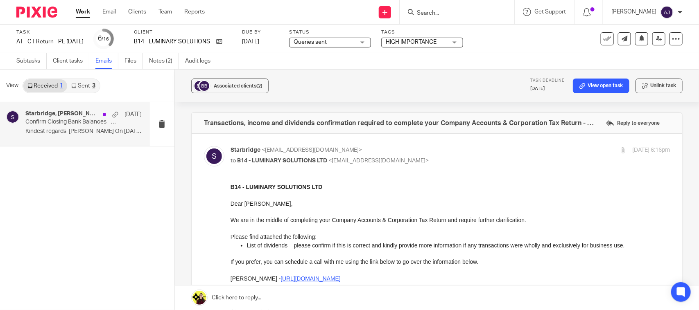
click at [58, 117] on h4 "Starbridge, Rena Buckingham" at bounding box center [61, 114] width 73 height 7
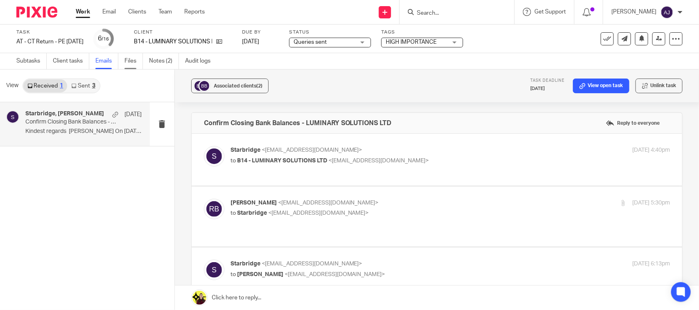
click at [128, 63] on link "Files" at bounding box center [134, 61] width 18 height 16
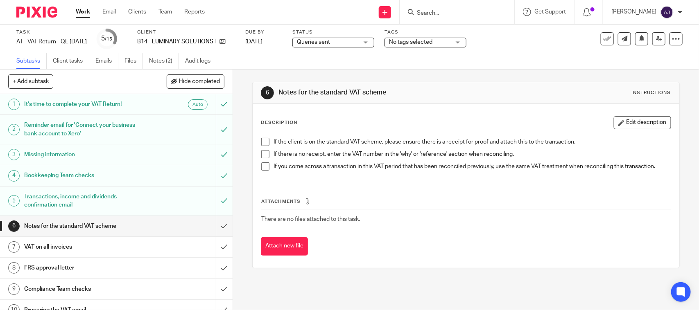
click at [342, 46] on span "Queries sent" at bounding box center [327, 42] width 61 height 9
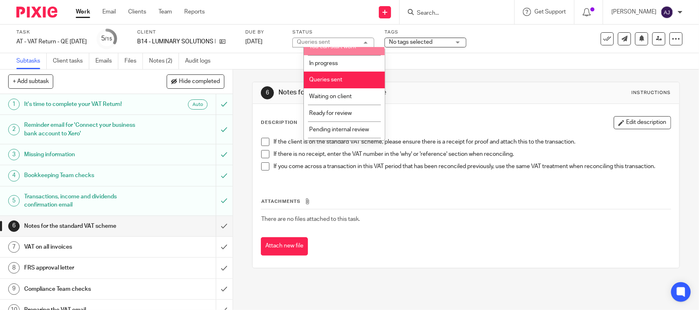
scroll to position [39, 0]
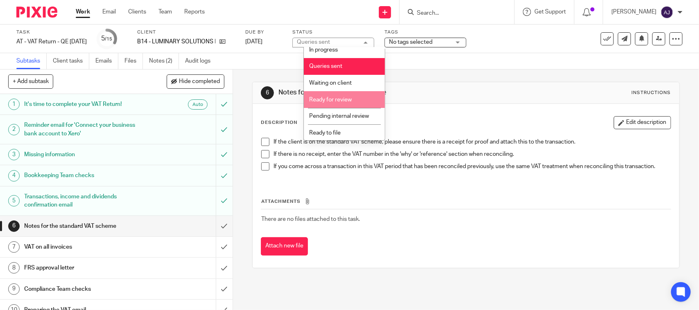
click at [349, 103] on li "Ready for review" at bounding box center [344, 99] width 81 height 17
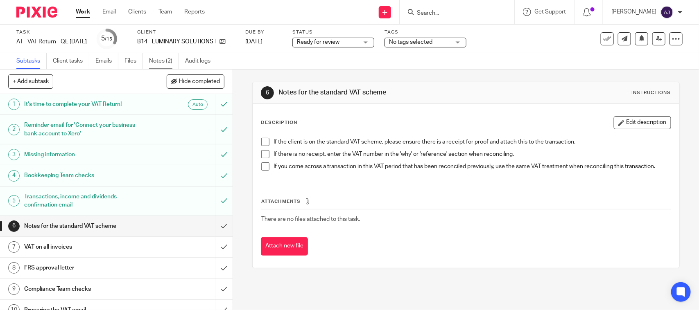
click at [159, 64] on link "Notes (2)" at bounding box center [164, 61] width 30 height 16
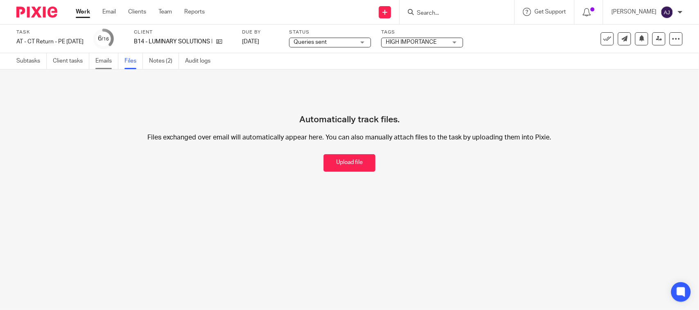
click at [112, 61] on link "Emails" at bounding box center [106, 61] width 23 height 16
click at [105, 63] on link "Emails" at bounding box center [106, 61] width 23 height 16
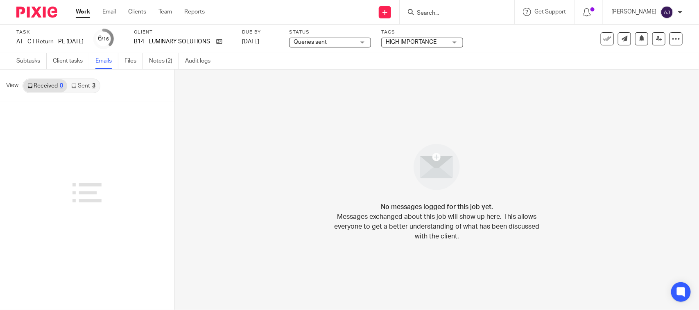
click at [76, 87] on icon at bounding box center [73, 86] width 5 height 5
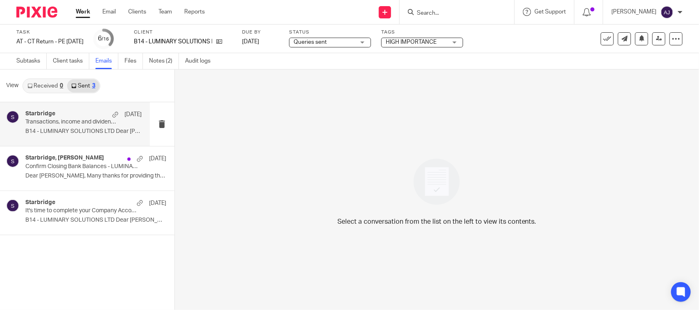
click at [68, 106] on div "Starbridge [DATE] Transactions, income and dividends confirmation required to c…" at bounding box center [75, 124] width 150 height 44
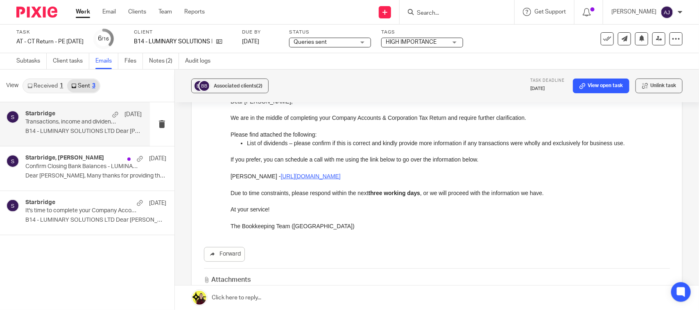
scroll to position [227, 0]
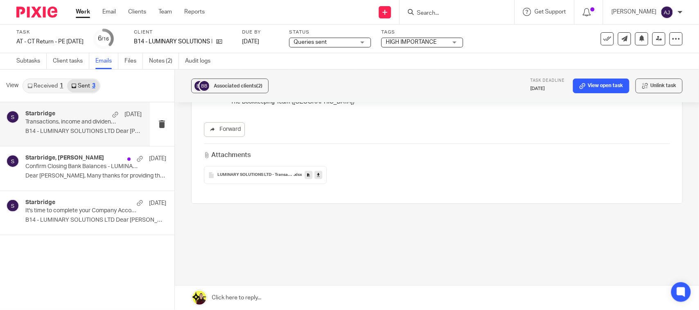
click at [319, 177] on link at bounding box center [319, 175] width 8 height 8
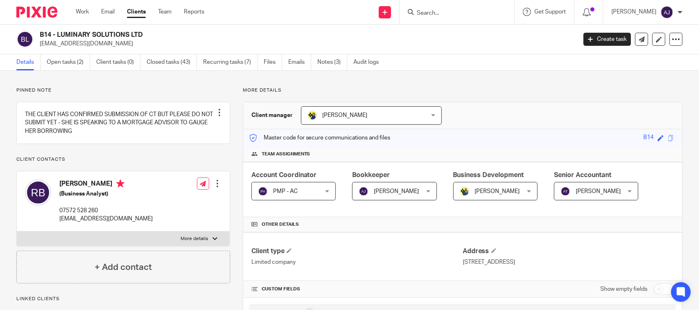
click at [76, 12] on link "Work" at bounding box center [82, 12] width 13 height 8
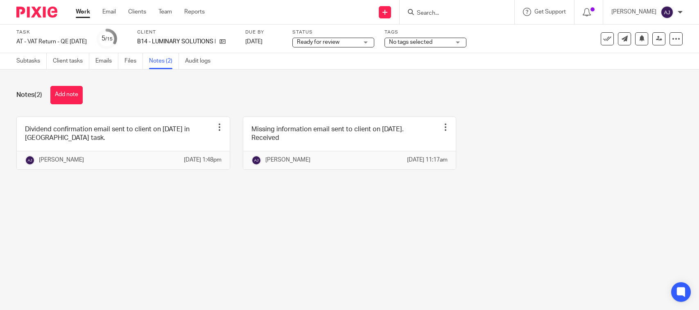
click at [31, 64] on link "Subtasks" at bounding box center [31, 61] width 30 height 16
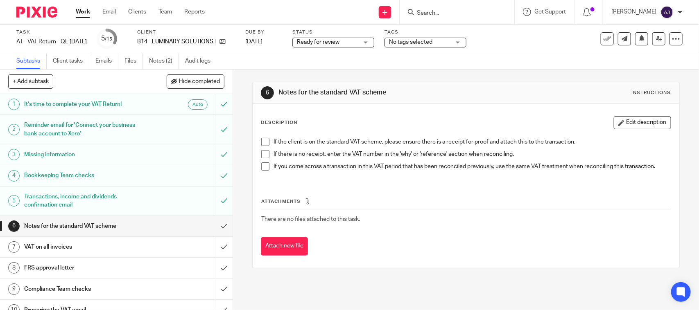
click at [261, 144] on span at bounding box center [265, 142] width 8 height 8
click at [261, 156] on span at bounding box center [265, 154] width 8 height 8
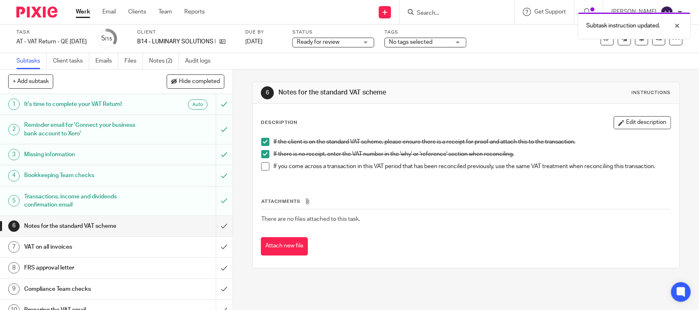
click at [263, 171] on span at bounding box center [265, 167] width 8 height 8
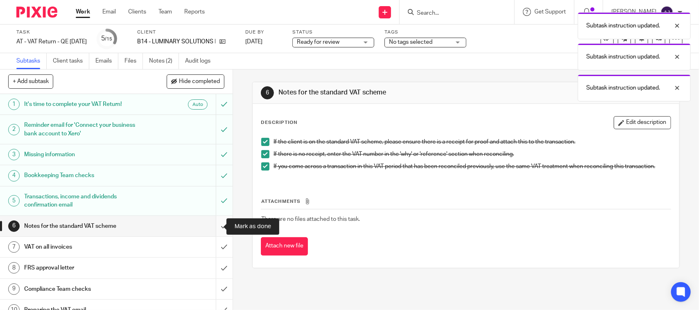
click at [212, 228] on input "submit" at bounding box center [116, 226] width 233 height 20
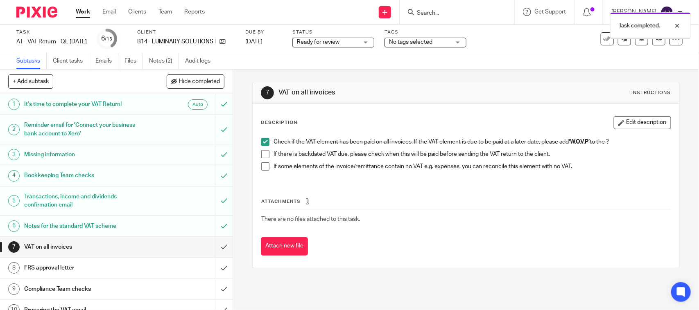
scroll to position [102, 0]
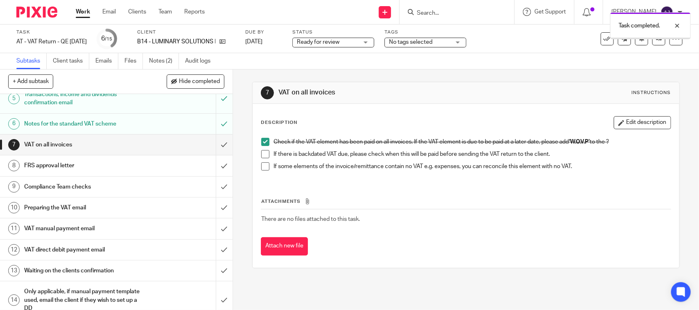
click at [263, 157] on span at bounding box center [265, 154] width 8 height 8
click at [263, 168] on span at bounding box center [265, 167] width 8 height 8
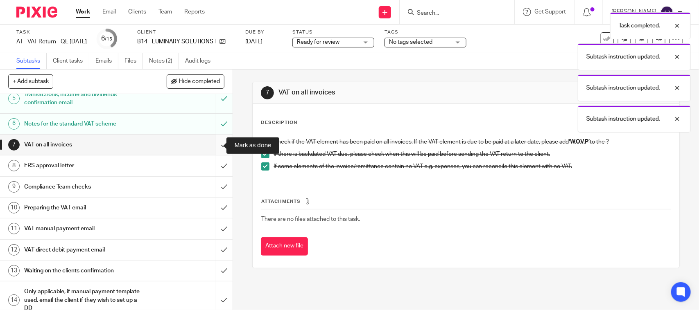
click at [210, 140] on input "submit" at bounding box center [116, 145] width 233 height 20
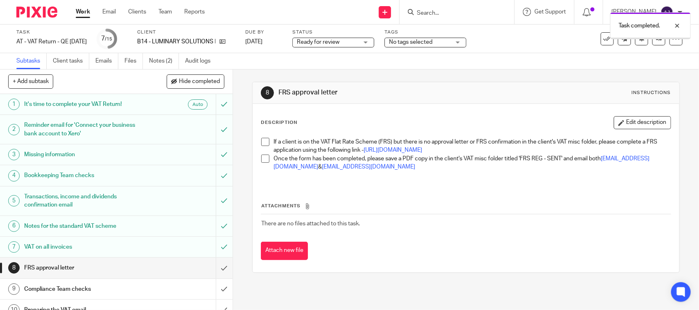
scroll to position [134, 0]
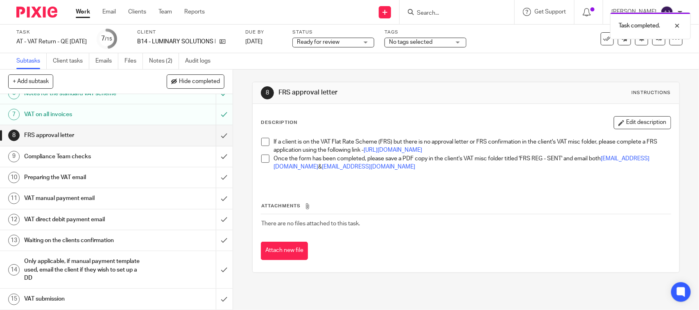
click at [263, 147] on li "If a client is on the VAT Flat Rate Scheme (FRS) but there is no approval lette…" at bounding box center [465, 146] width 409 height 17
click at [264, 163] on span at bounding box center [265, 159] width 8 height 8
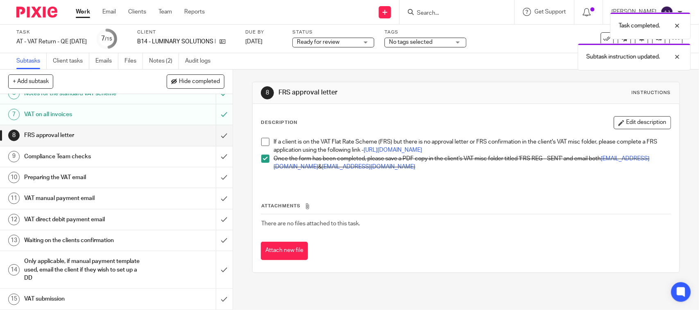
click at [266, 142] on span at bounding box center [265, 142] width 8 height 8
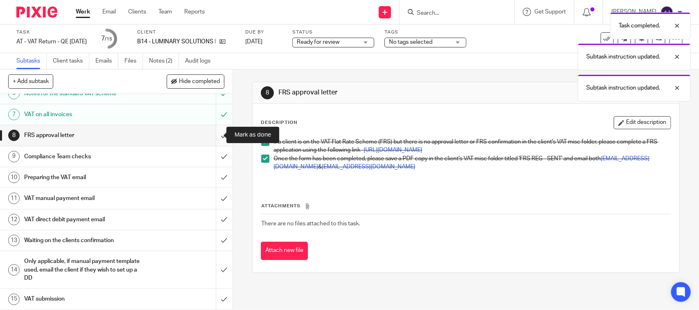
click at [213, 133] on input "submit" at bounding box center [116, 135] width 233 height 20
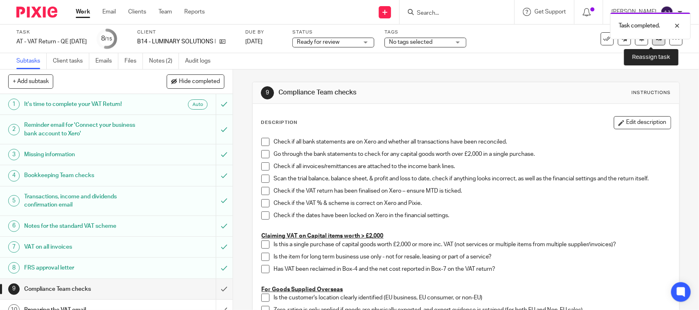
click at [653, 44] on link at bounding box center [659, 38] width 13 height 13
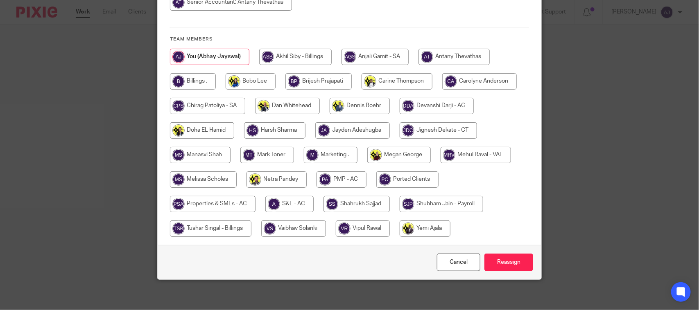
scroll to position [157, 0]
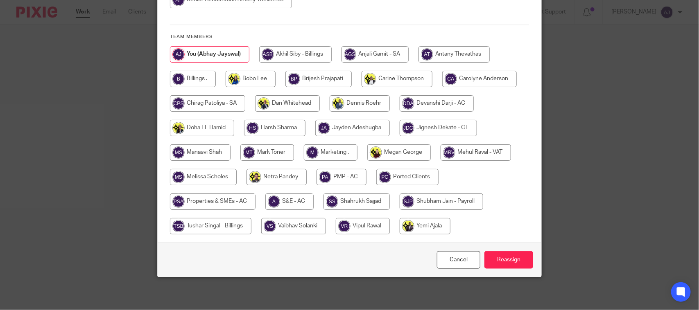
click at [465, 155] on input "radio" at bounding box center [476, 153] width 70 height 16
radio input "true"
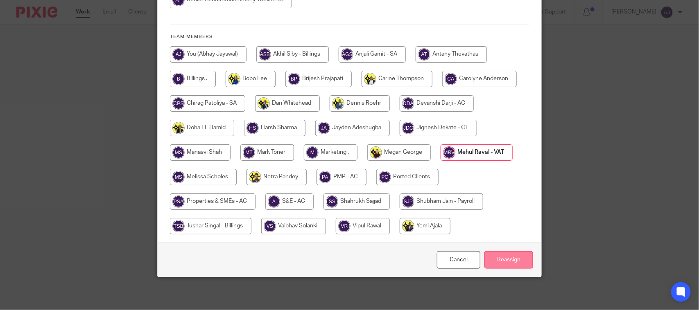
click at [512, 258] on input "Reassign" at bounding box center [509, 260] width 49 height 18
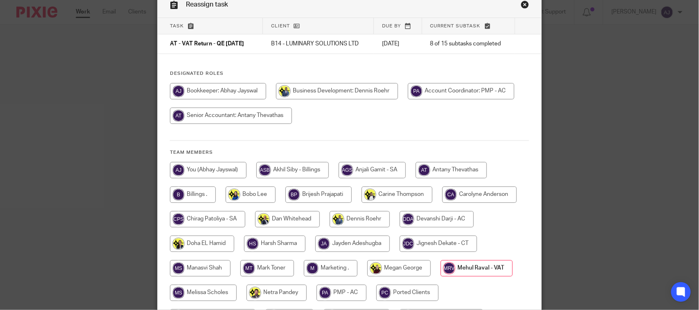
scroll to position [0, 0]
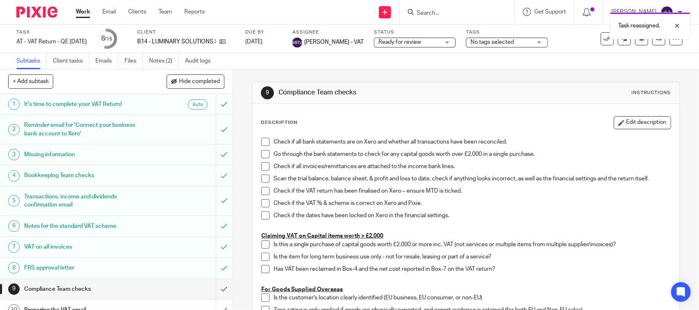
click at [82, 14] on link "Work" at bounding box center [83, 12] width 14 height 8
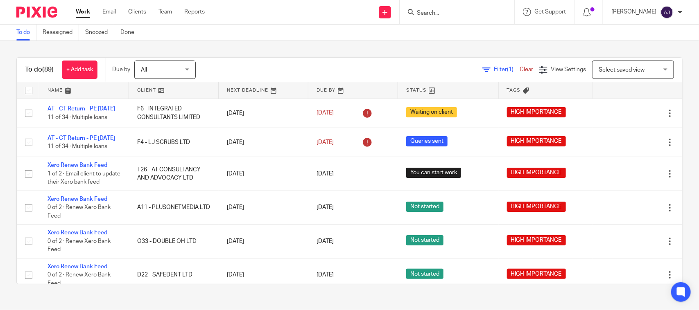
click at [347, 50] on div "To do (89) + Add task Due by All All [DATE] [DATE] This week Next week This mon…" at bounding box center [349, 171] width 699 height 260
click at [446, 10] on input "Search" at bounding box center [453, 13] width 74 height 7
type input "vintasge"
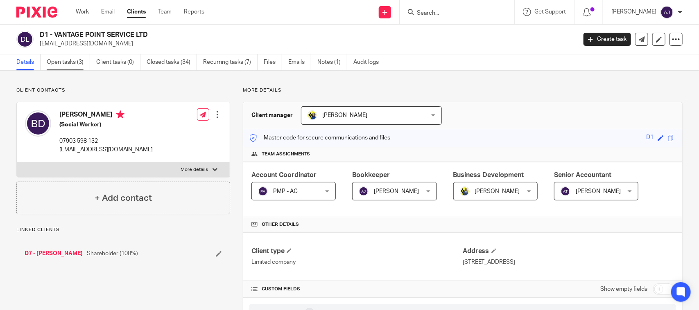
click at [72, 64] on link "Open tasks (3)" at bounding box center [68, 62] width 43 height 16
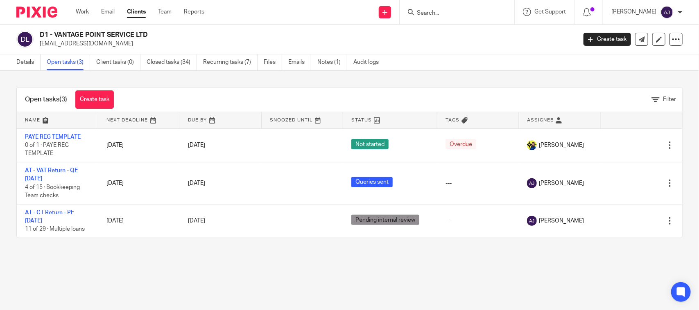
drag, startPoint x: 0, startPoint y: 0, endPoint x: 80, endPoint y: 78, distance: 111.8
click at [80, 78] on div "Open tasks (3) Create task Filter Name Next Deadline Due By Snoozed Until Statu…" at bounding box center [349, 163] width 699 height 184
click at [304, 67] on link "Emails" at bounding box center [299, 62] width 23 height 16
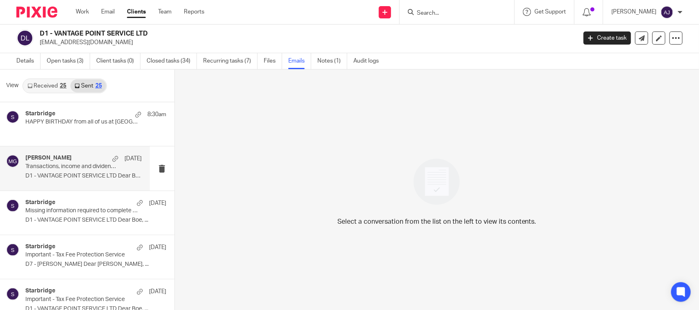
drag, startPoint x: 116, startPoint y: 174, endPoint x: 72, endPoint y: 169, distance: 43.7
click at [97, 175] on p "D1 - VANTAGE POINT SERVICE LTD Dear Boe, ..." at bounding box center [83, 176] width 116 height 7
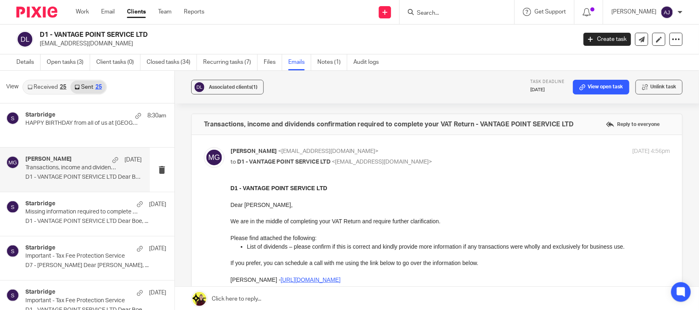
click at [440, 10] on input "Search" at bounding box center [453, 13] width 74 height 7
